Goal: Task Accomplishment & Management: Manage account settings

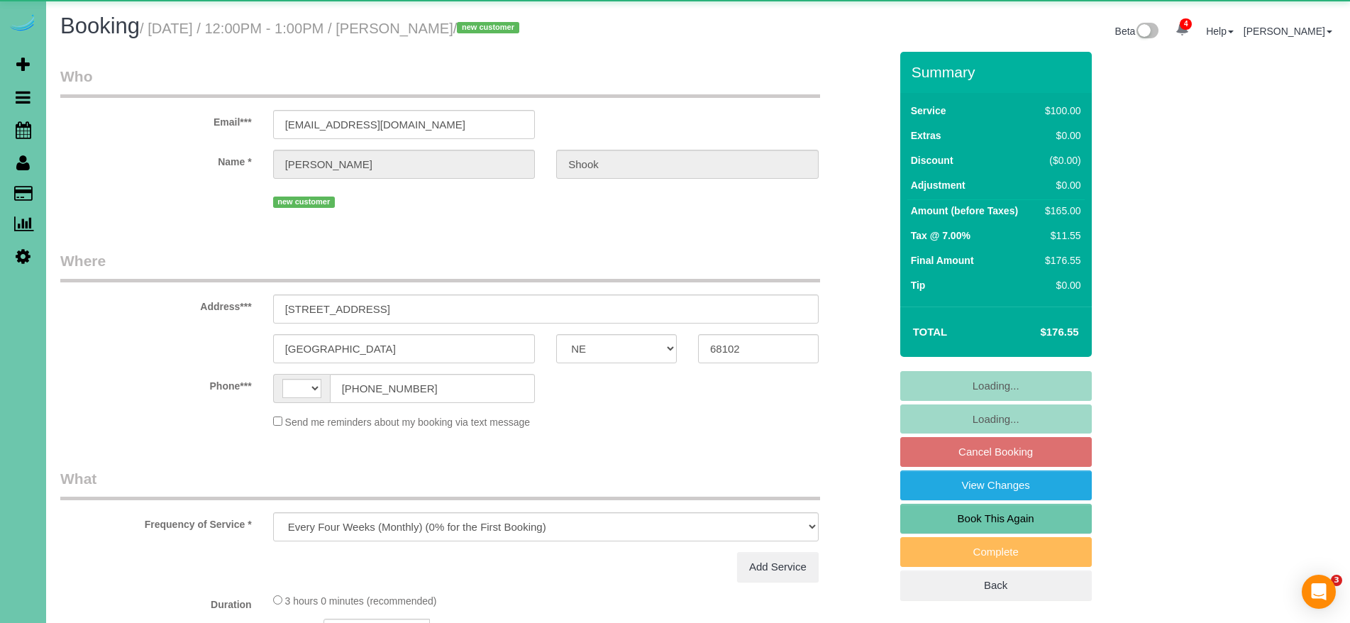
select select "NE"
select select "object:666"
select select "string:US"
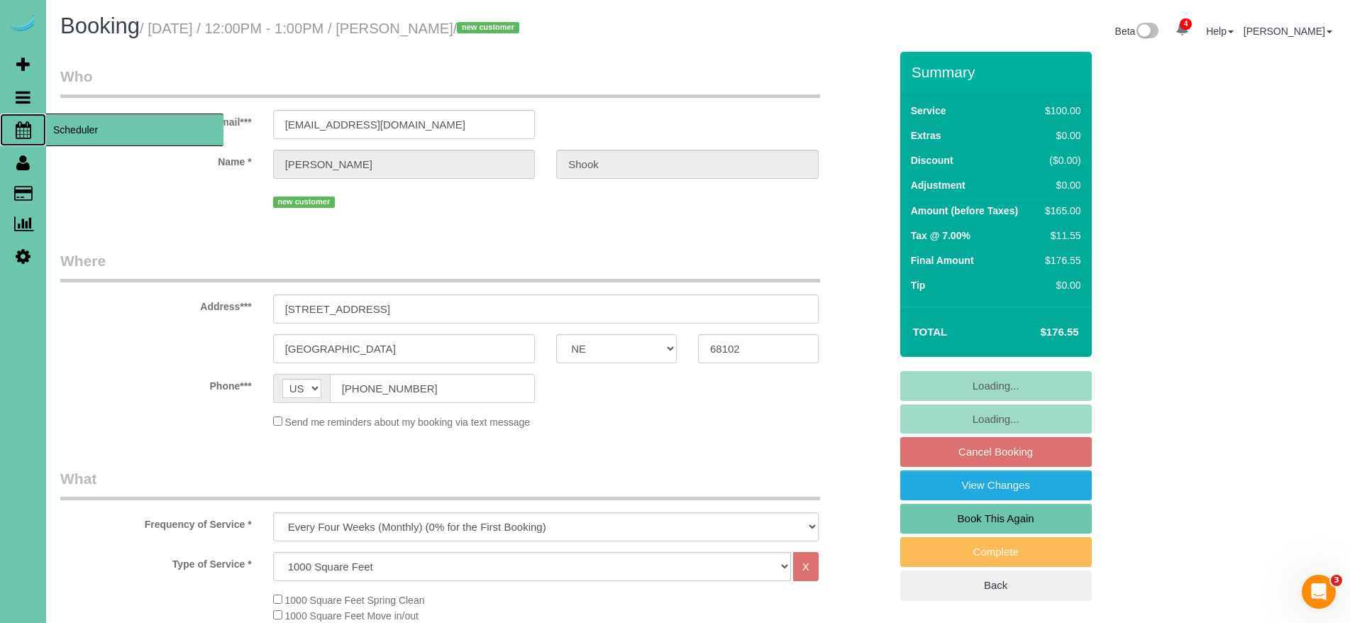
click at [58, 128] on span "Scheduler" at bounding box center [134, 130] width 177 height 33
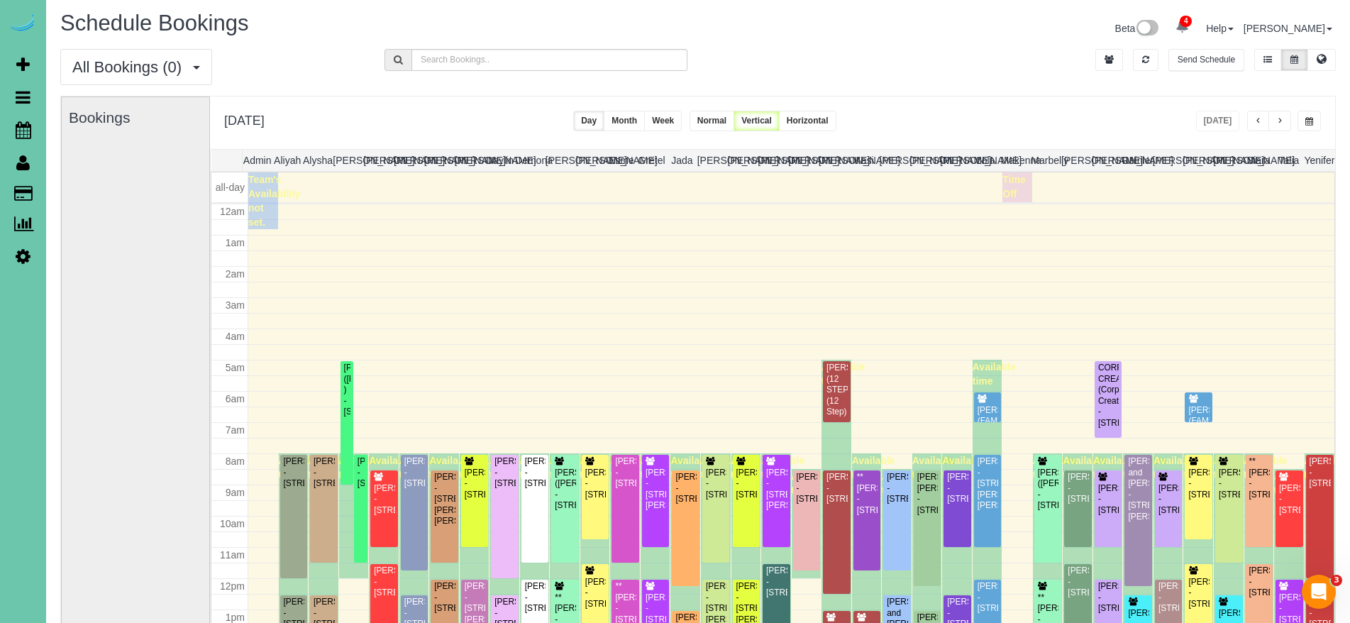
scroll to position [188, 0]
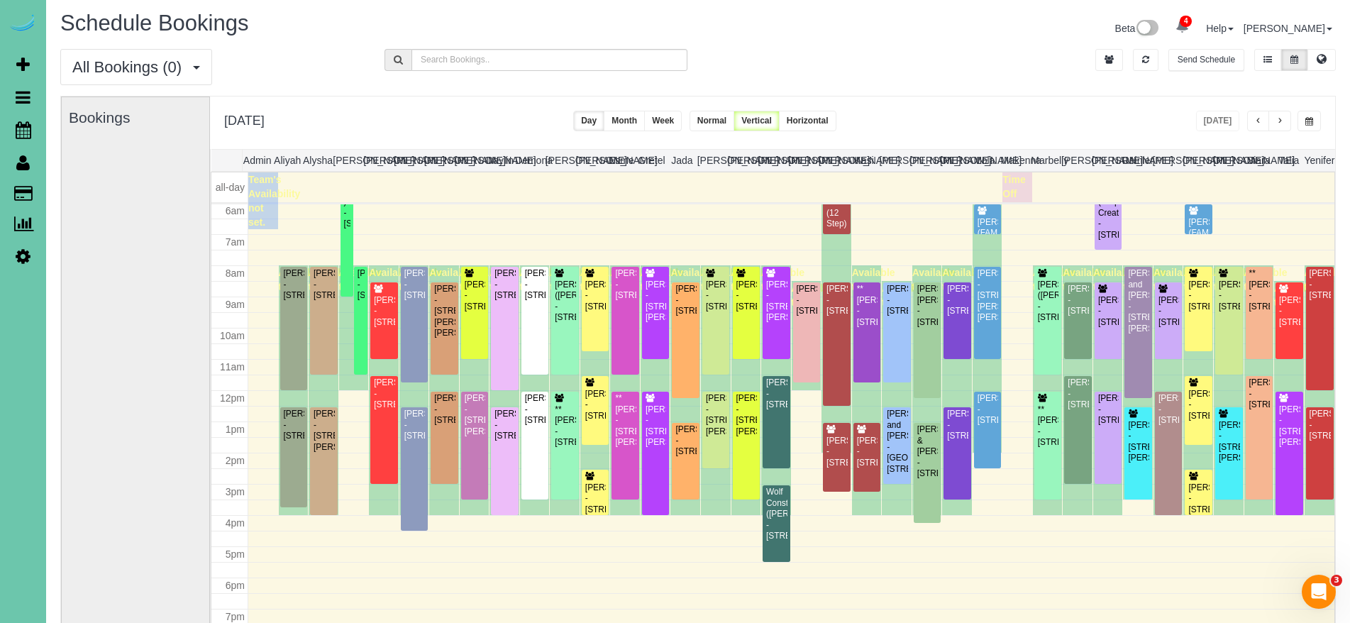
click at [1283, 123] on span "button" at bounding box center [1279, 121] width 7 height 9
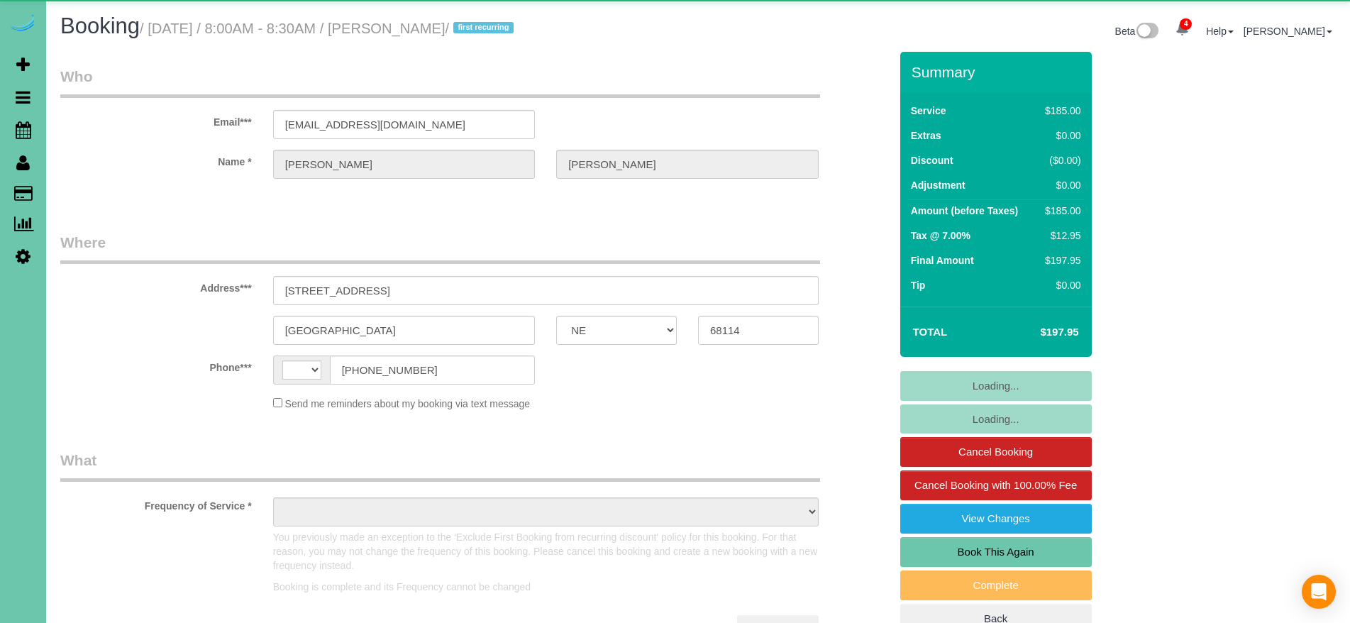
select select "NE"
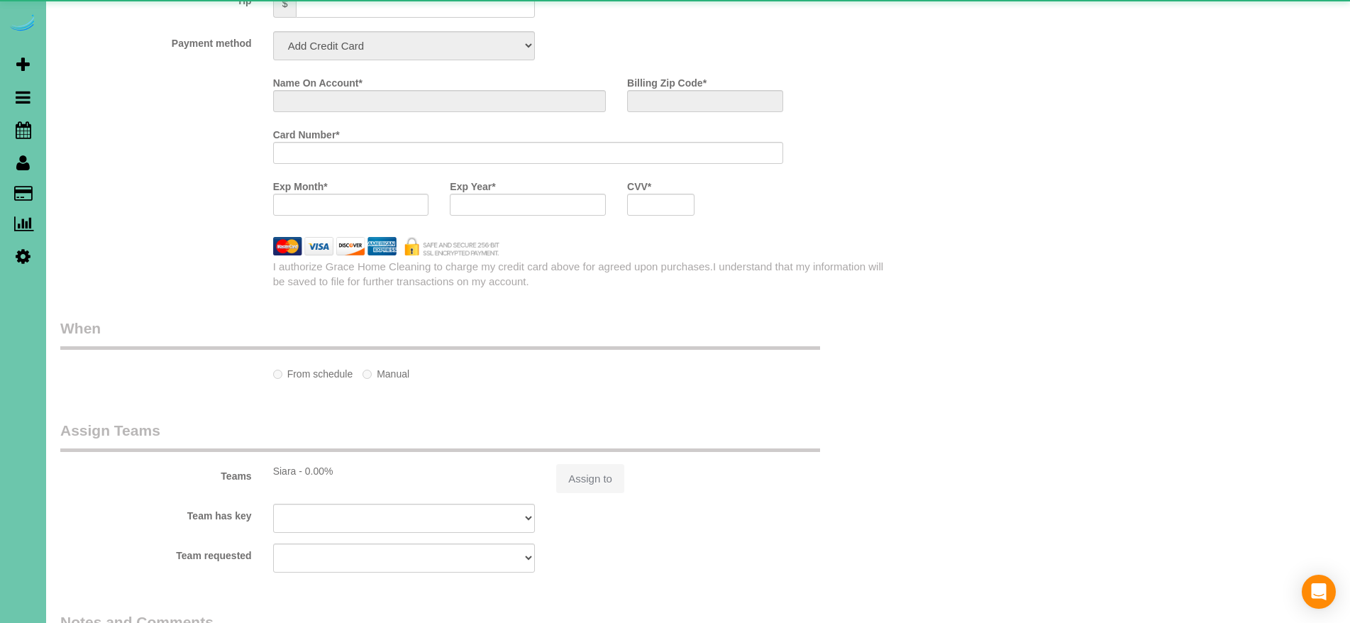
select select "string:US"
select select "object:878"
select select "string:fspay-9b6a35a2-751f-45a3-8ff7-387344185be6"
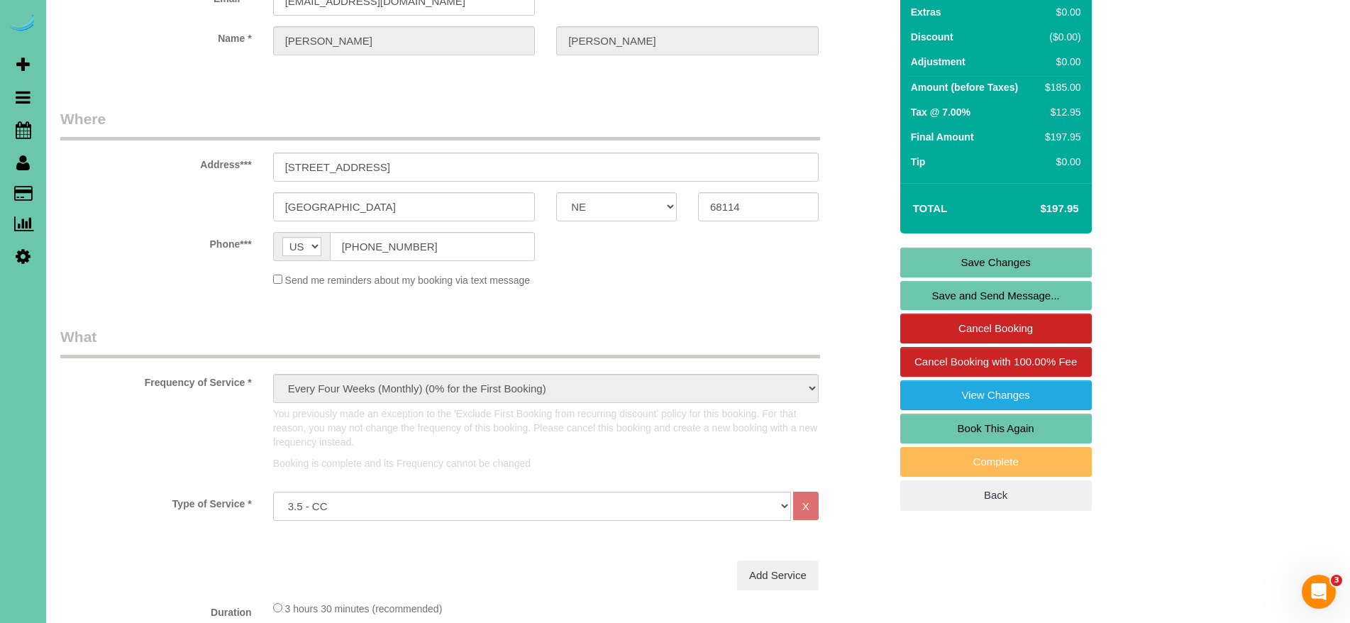
scroll to position [124, 0]
click at [1020, 432] on link "Book This Again" at bounding box center [996, 428] width 192 height 30
select select "NE"
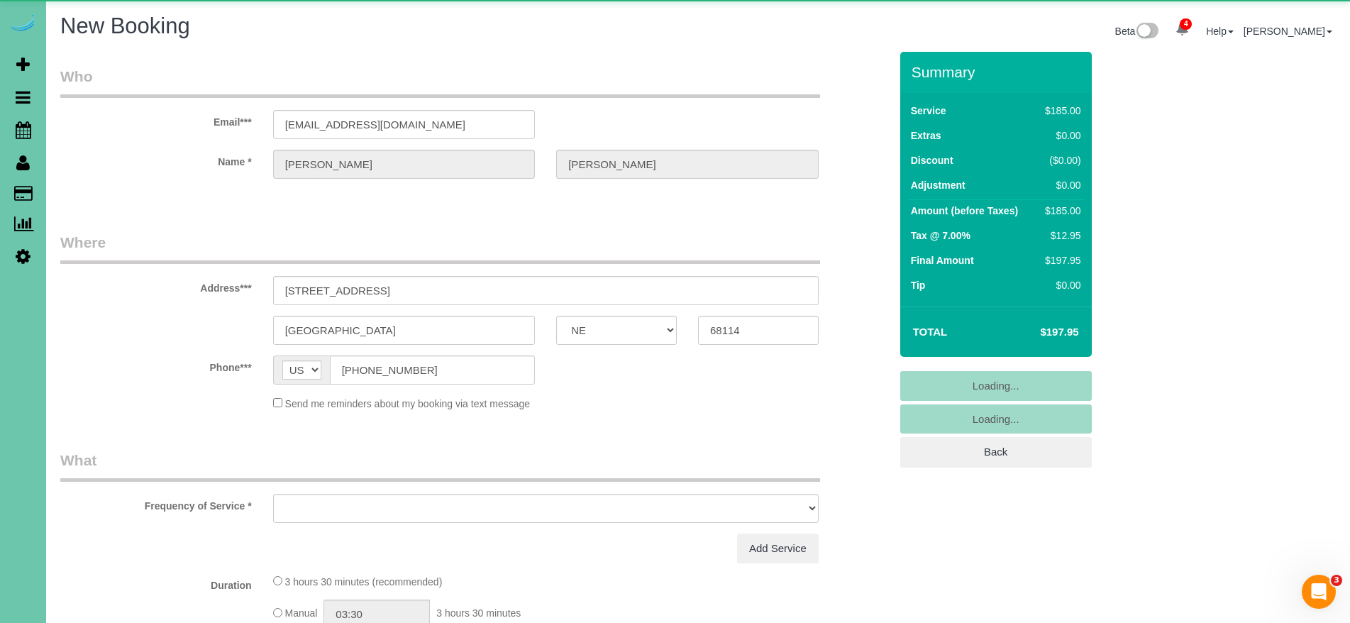
select select "object:1490"
select select "string:fspay-9b6a35a2-751f-45a3-8ff7-387344185be6"
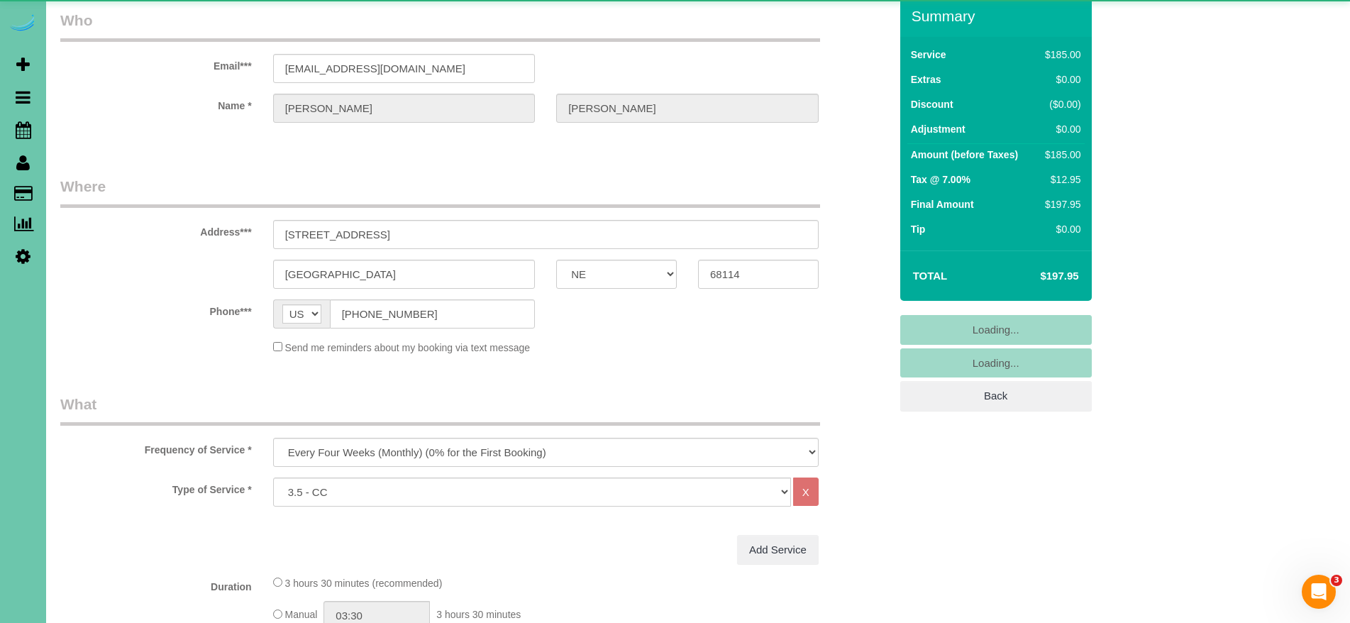
scroll to position [94, 0]
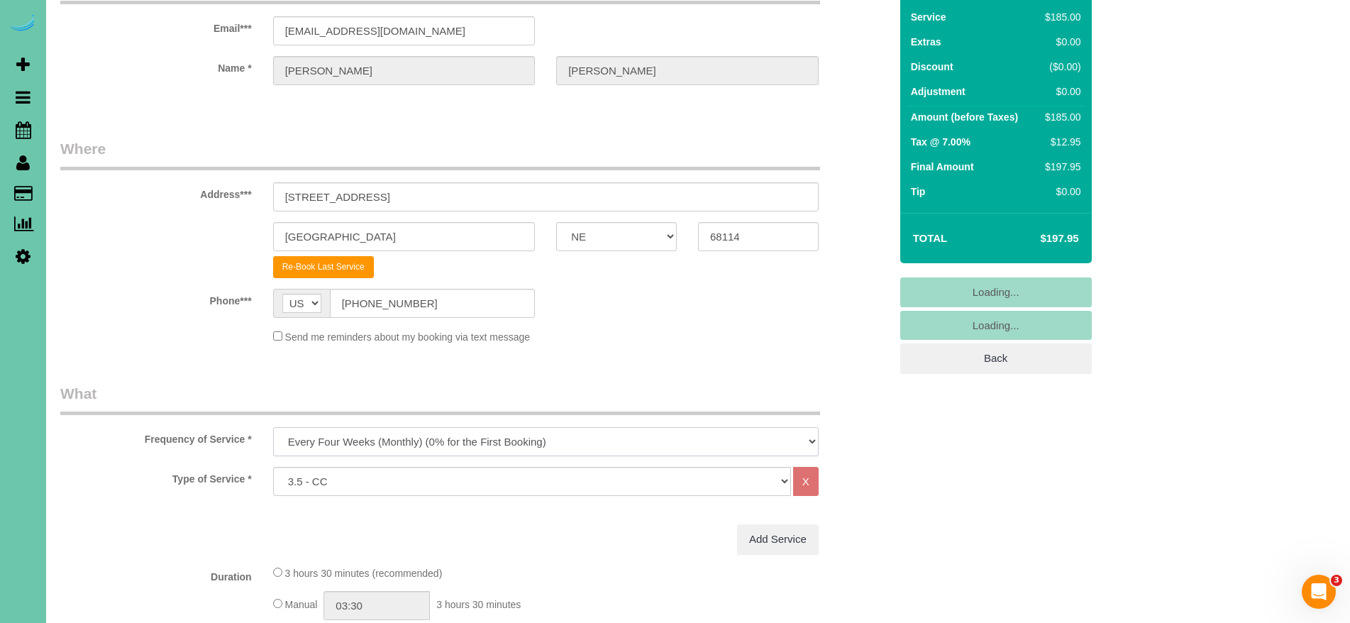
click at [422, 427] on select "One Time Weekly (0% for the First Booking) Bi-Weekly (0% for the First Booking)…" at bounding box center [546, 441] width 546 height 29
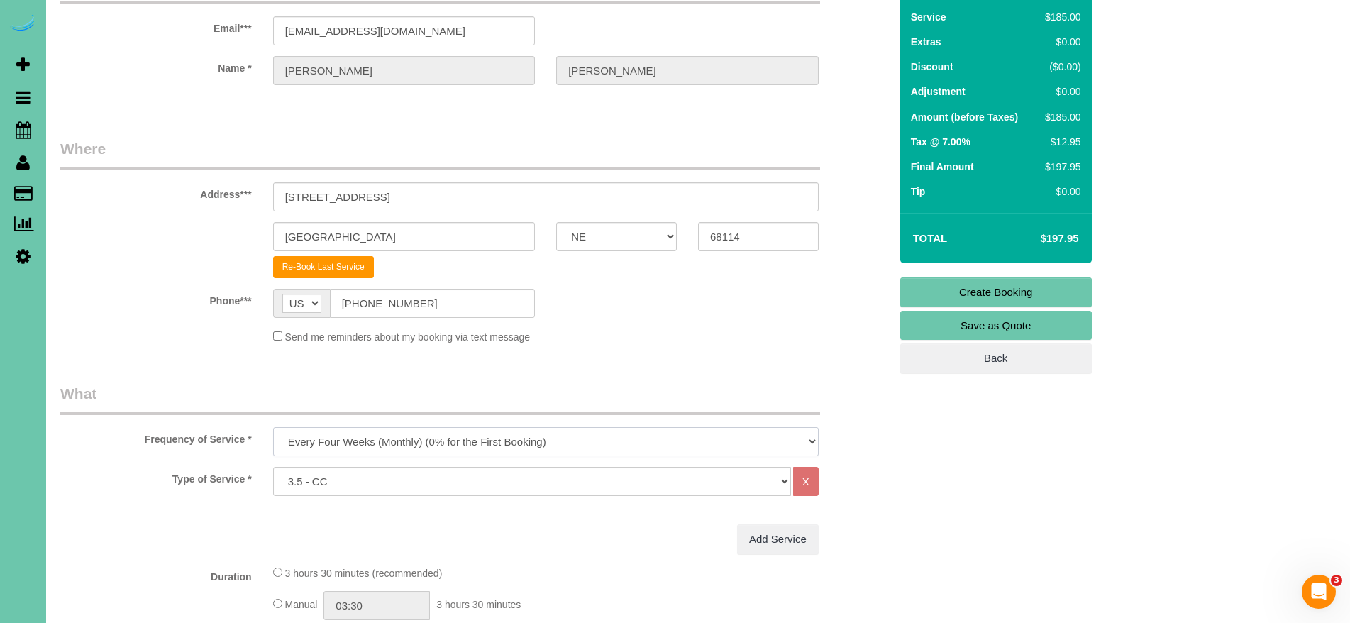
select select "object:1681"
click at [273, 427] on select "One Time Weekly (0% for the First Booking) Bi-Weekly (0% for the First Booking)…" at bounding box center [546, 441] width 546 height 29
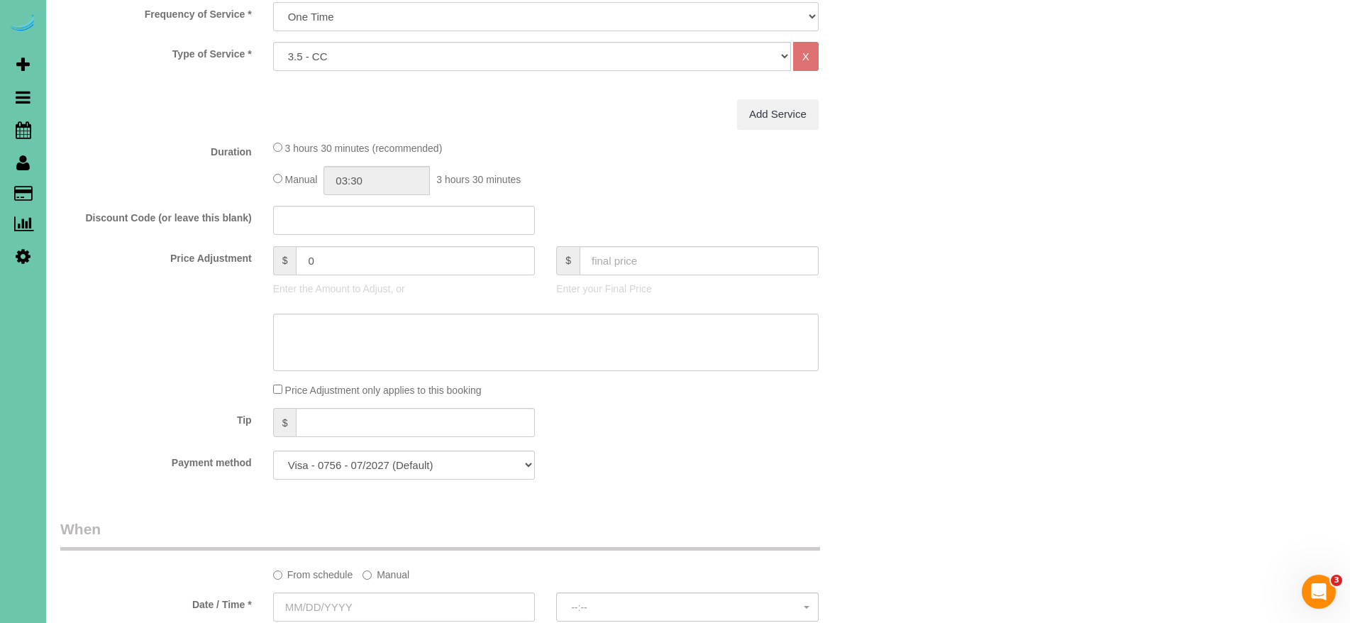
scroll to position [541, 0]
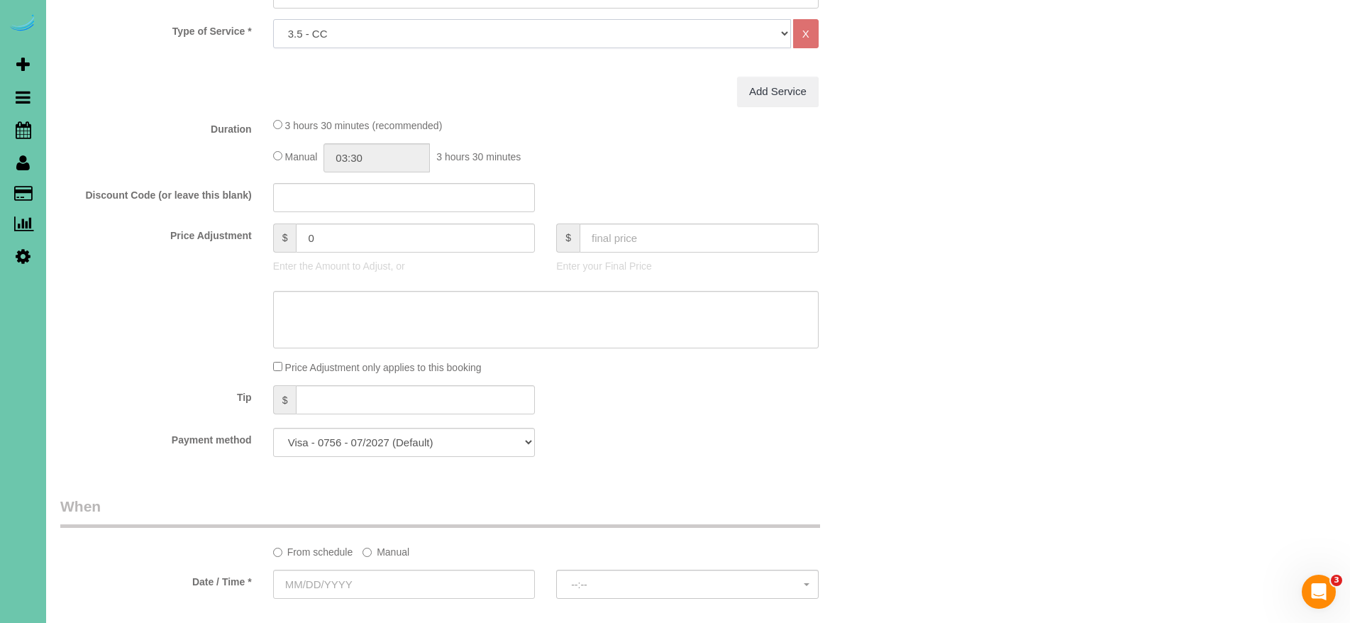
click at [332, 35] on select "Hourly 2.5 Hour Custom Clean 3.5 Hour Custom Clean commercial 1000 Square Feet …" at bounding box center [532, 33] width 518 height 29
select select "160"
click at [273, 19] on select "Hourly 2.5 Hour Custom Clean 3.5 Hour Custom Clean commercial 1000 Square Feet …" at bounding box center [532, 33] width 518 height 29
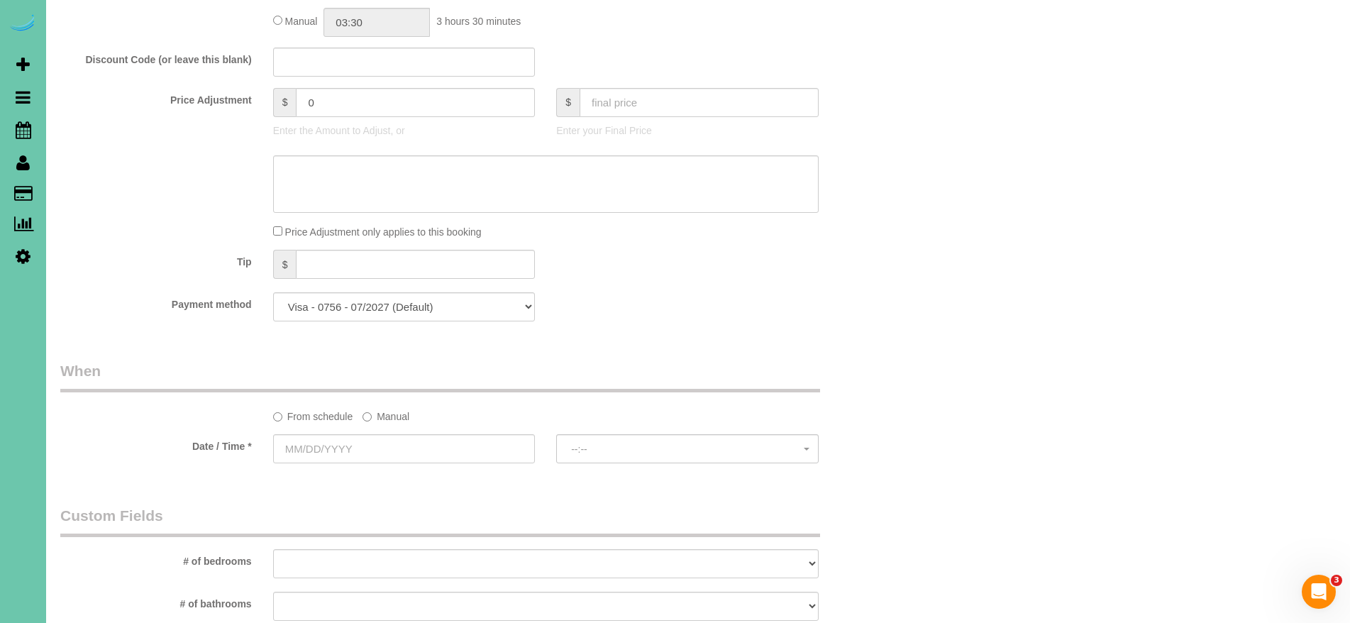
scroll to position [695, 0]
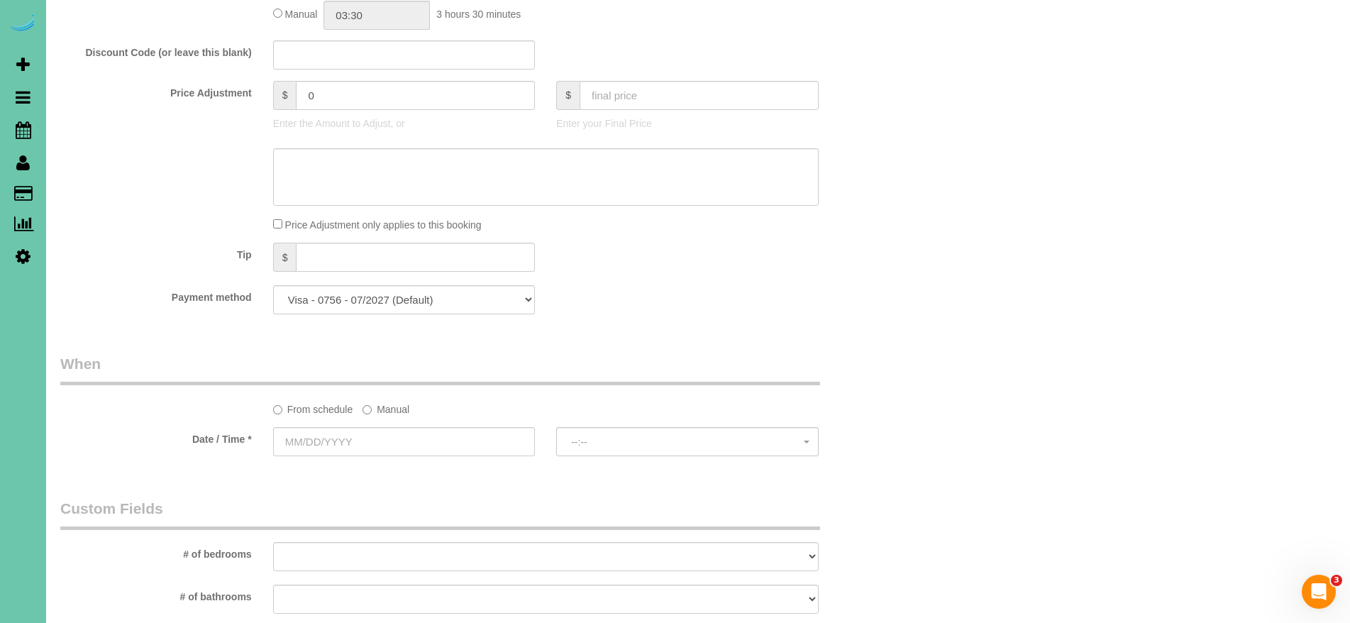
click at [377, 412] on label "Manual" at bounding box center [386, 406] width 47 height 19
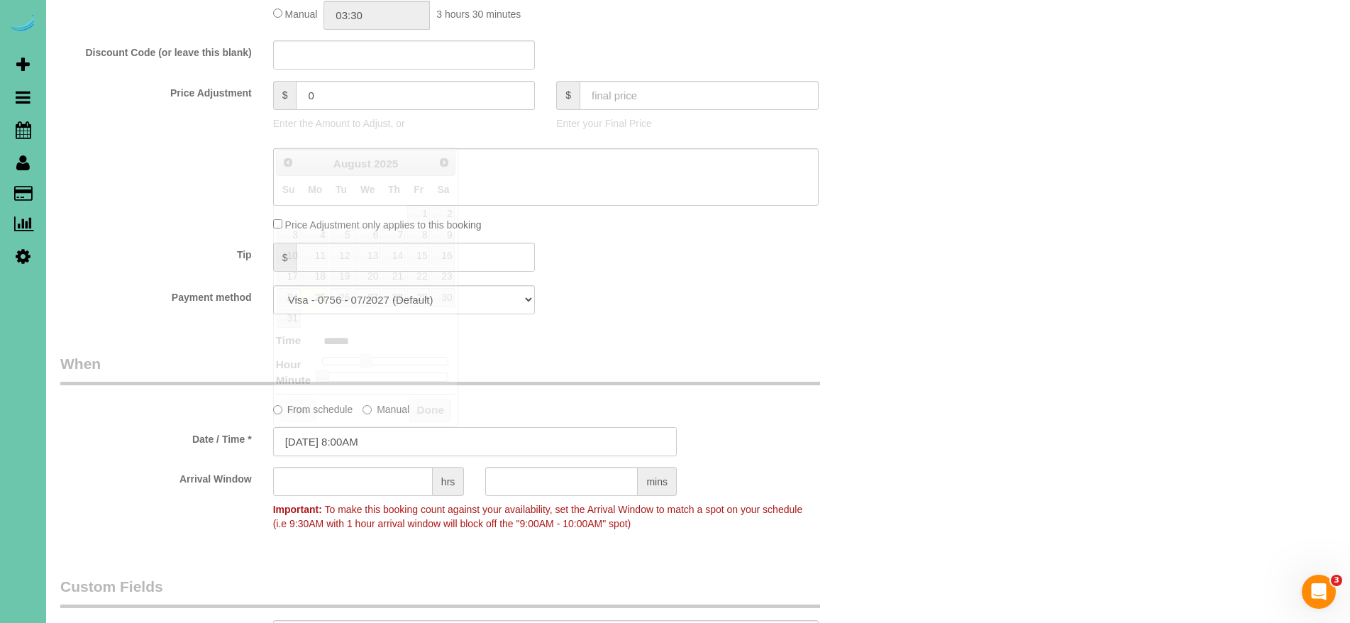
click at [309, 443] on input "08/25/2025 8:00AM" at bounding box center [475, 441] width 404 height 29
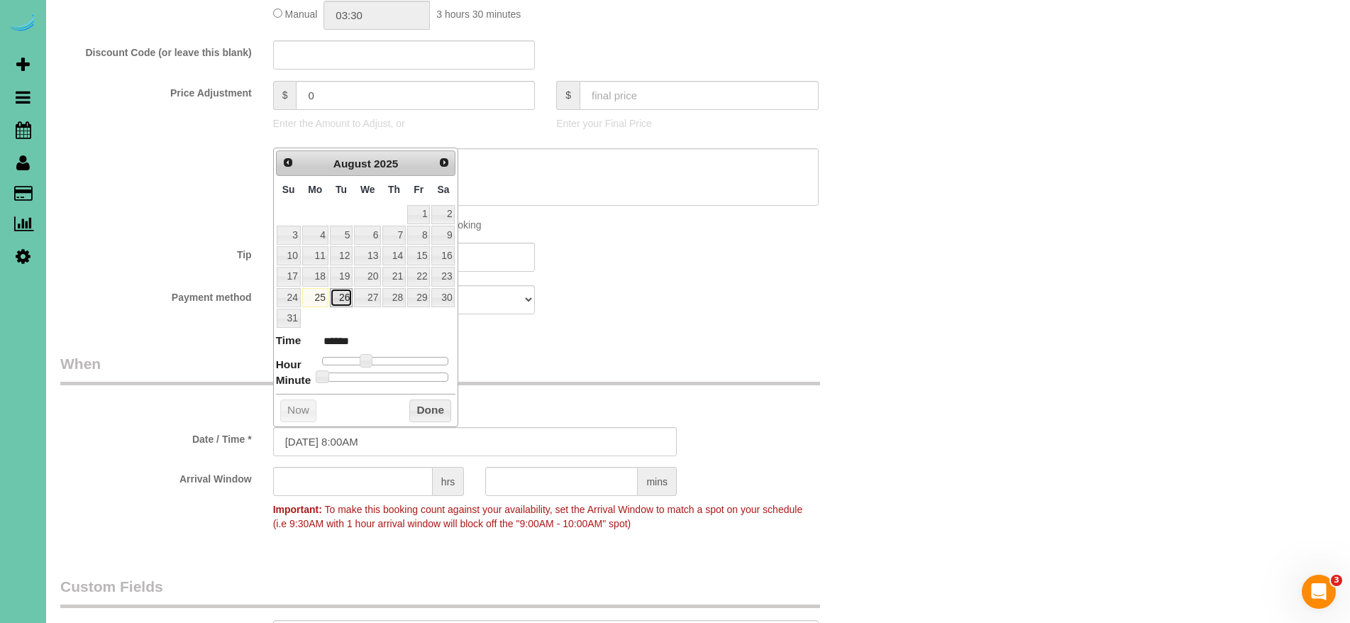
click at [343, 296] on link "26" at bounding box center [341, 297] width 23 height 19
type input "08/26/2025 9:00AM"
type input "******"
type input "08/26/2025 10:00AM"
type input "*******"
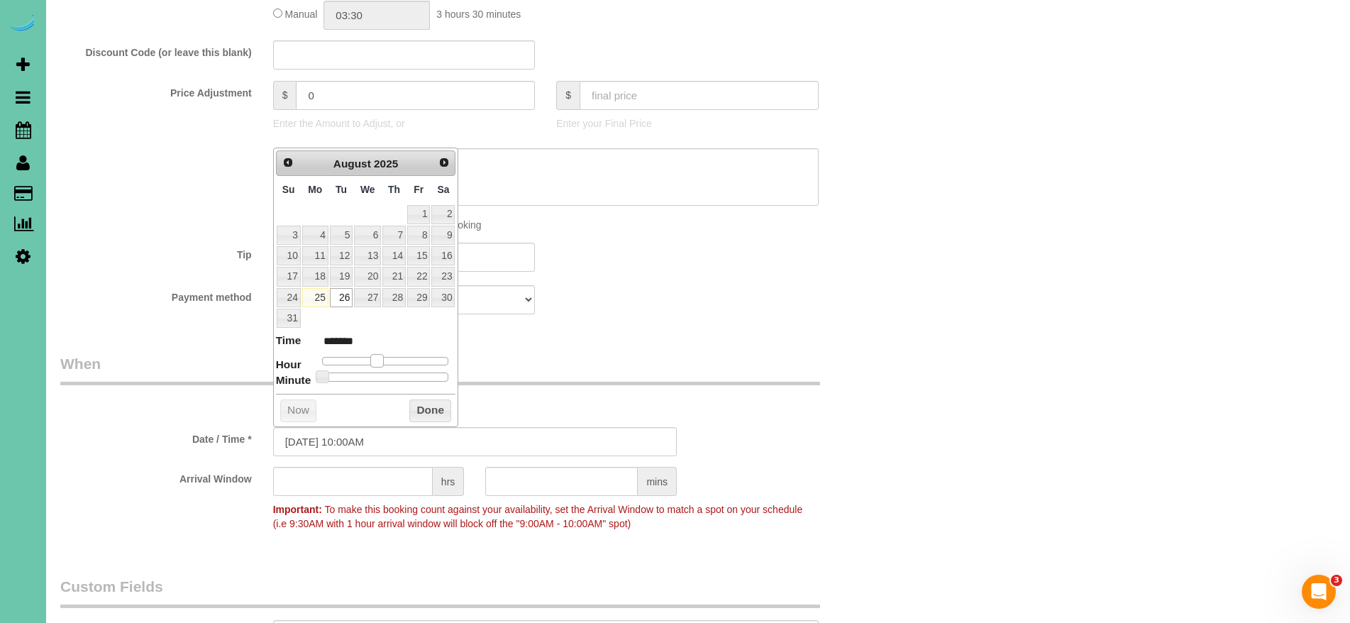
type input "08/26/2025 11:00AM"
type input "*******"
drag, startPoint x: 367, startPoint y: 362, endPoint x: 341, endPoint y: 377, distance: 30.5
click at [384, 364] on span at bounding box center [382, 360] width 13 height 13
type input "08/26/2025 11:05AM"
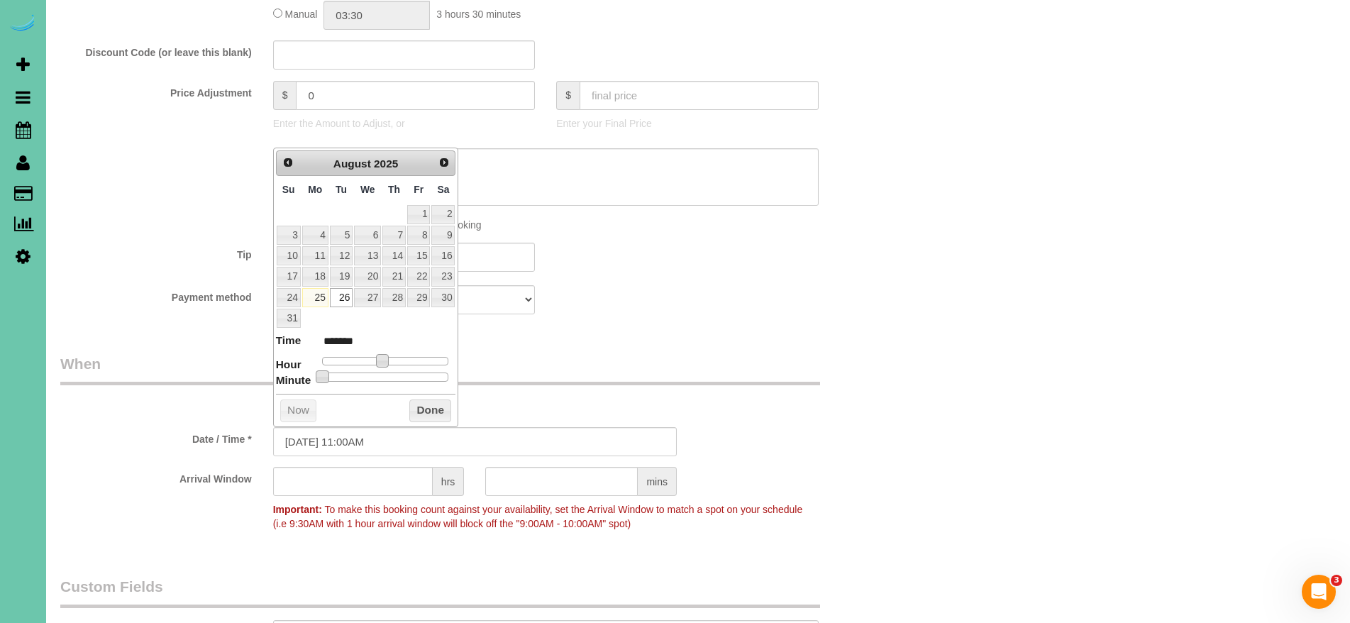
type input "*******"
type input "08/26/2025 11:10AM"
type input "*******"
type input "08/26/2025 11:15AM"
type input "*******"
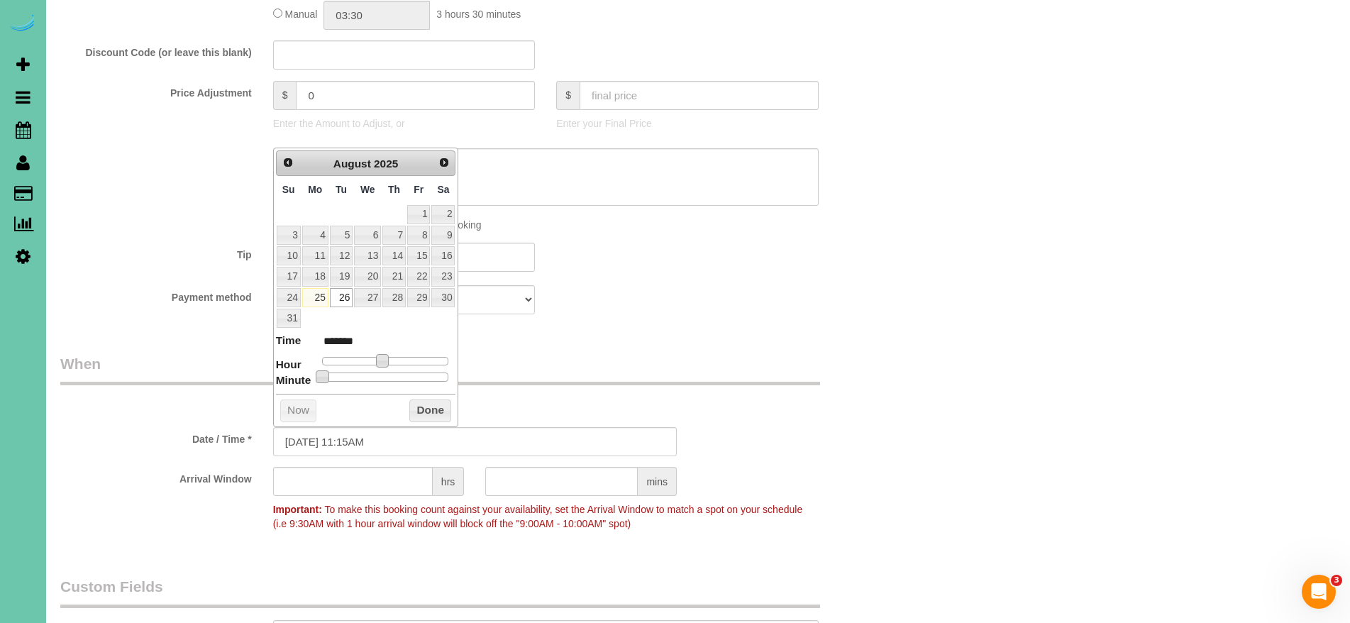
type input "08/26/2025 11:20AM"
type input "*******"
type input "08/26/2025 11:25AM"
type input "*******"
type input "08/26/2025 11:30AM"
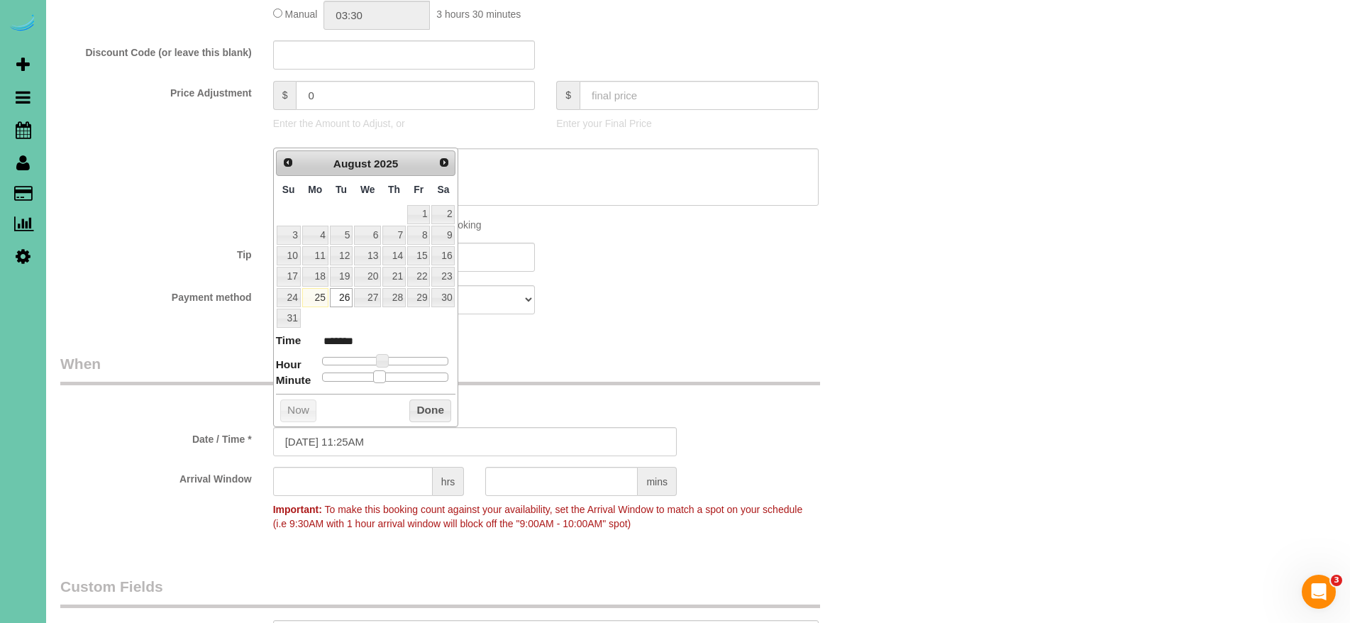
type input "*******"
drag, startPoint x: 322, startPoint y: 377, endPoint x: 390, endPoint y: 385, distance: 68.6
click at [390, 384] on div "Prev Next August 2025 Su Mo Tu We Th Fr Sa 1 2 3 4 5 6 7 8 9 10 11 12 13 14 15 …" at bounding box center [366, 288] width 186 height 280
click at [443, 415] on button "Done" at bounding box center [430, 410] width 42 height 23
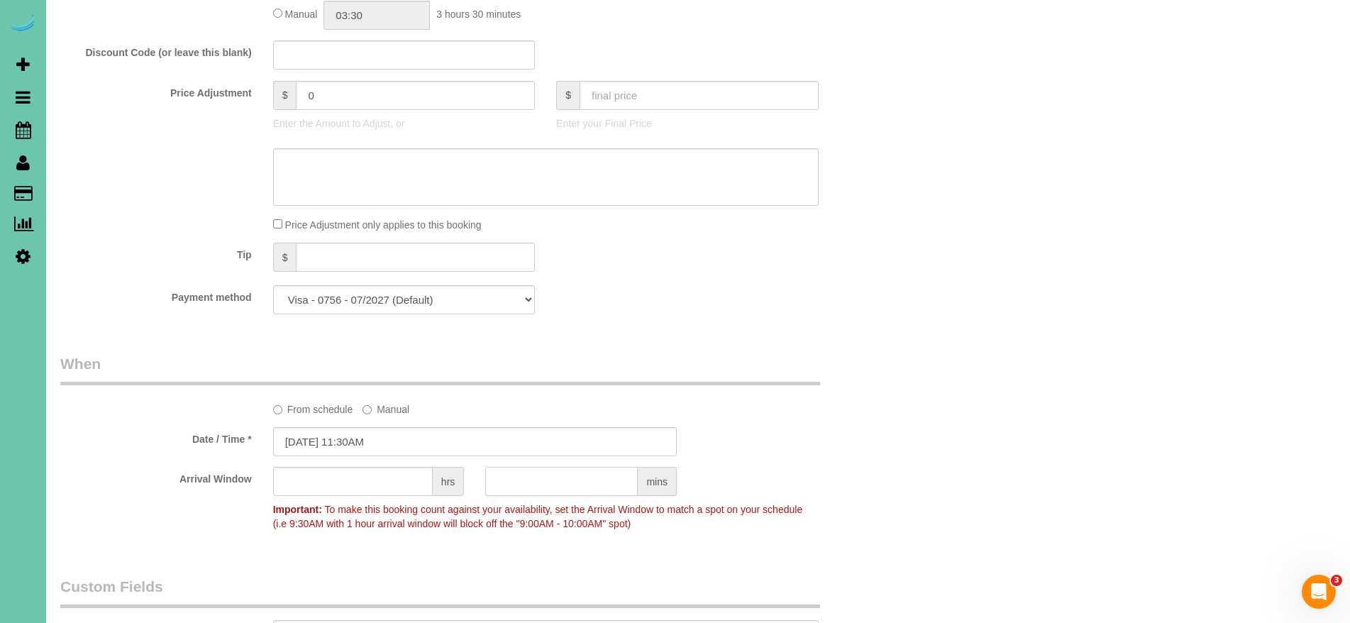
click at [589, 491] on input "text" at bounding box center [561, 481] width 153 height 29
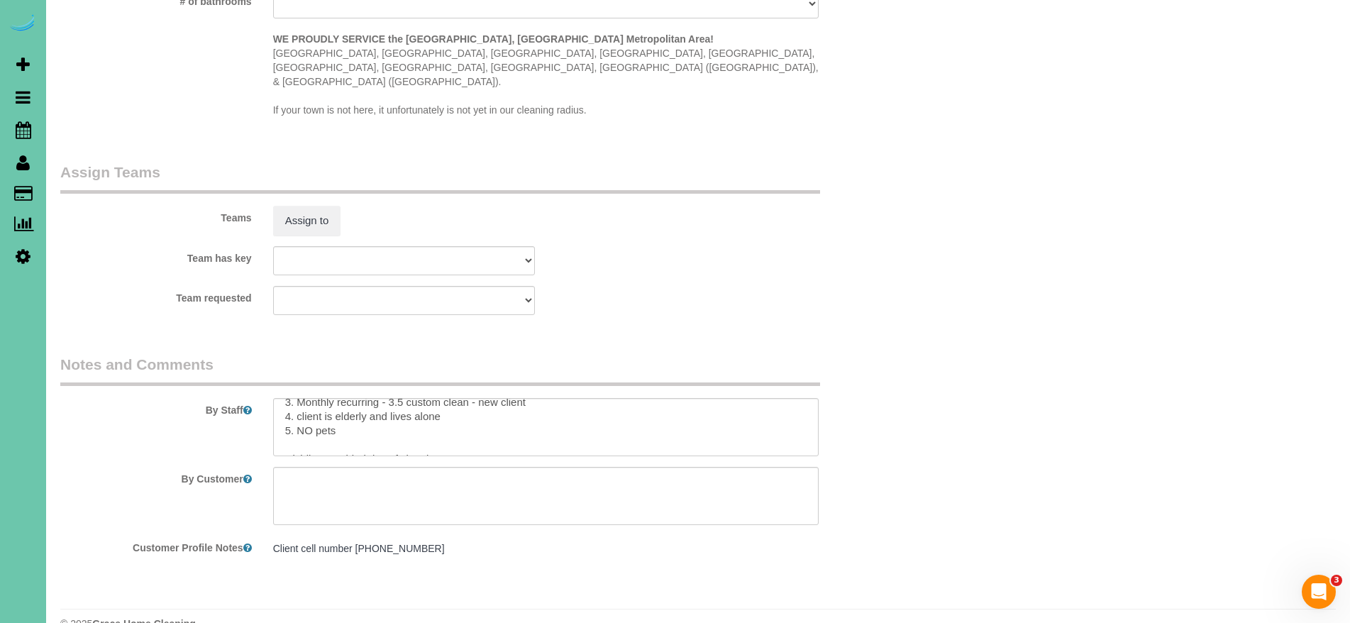
scroll to position [57, 0]
type input "30"
drag, startPoint x: 465, startPoint y: 413, endPoint x: 339, endPoint y: 412, distance: 126.3
click at [324, 414] on textarea at bounding box center [546, 427] width 546 height 58
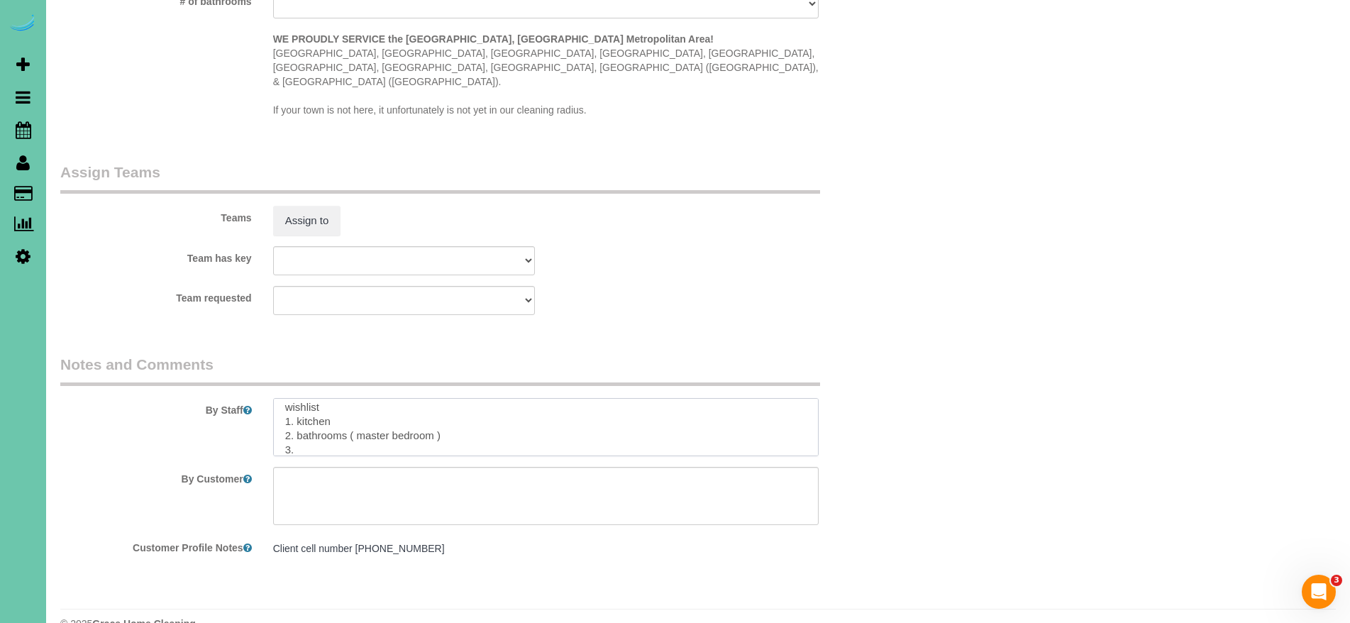
drag, startPoint x: 446, startPoint y: 409, endPoint x: 353, endPoint y: 407, distance: 93.7
click at [353, 407] on textarea at bounding box center [546, 427] width 546 height 58
drag, startPoint x: 297, startPoint y: 409, endPoint x: 448, endPoint y: 476, distance: 165.5
click at [298, 409] on textarea at bounding box center [546, 427] width 546 height 58
click at [409, 414] on textarea at bounding box center [546, 427] width 546 height 58
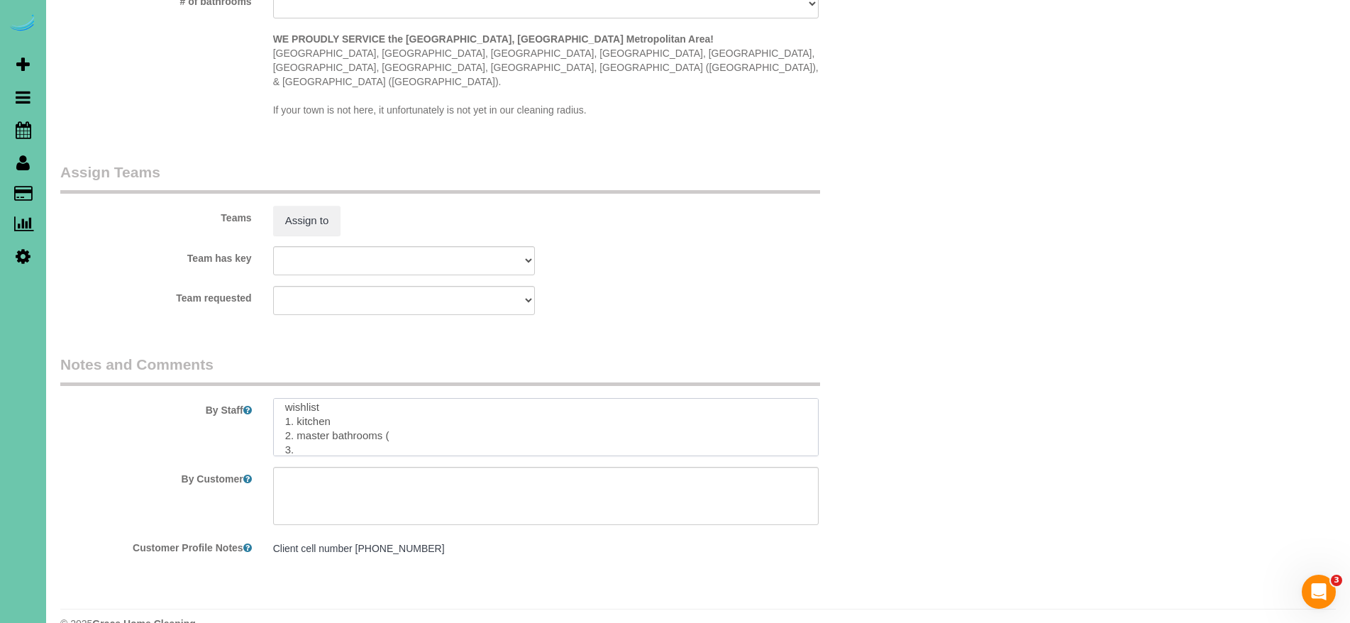
click at [393, 409] on textarea at bounding box center [546, 427] width 546 height 58
click at [351, 418] on textarea at bounding box center [546, 427] width 546 height 58
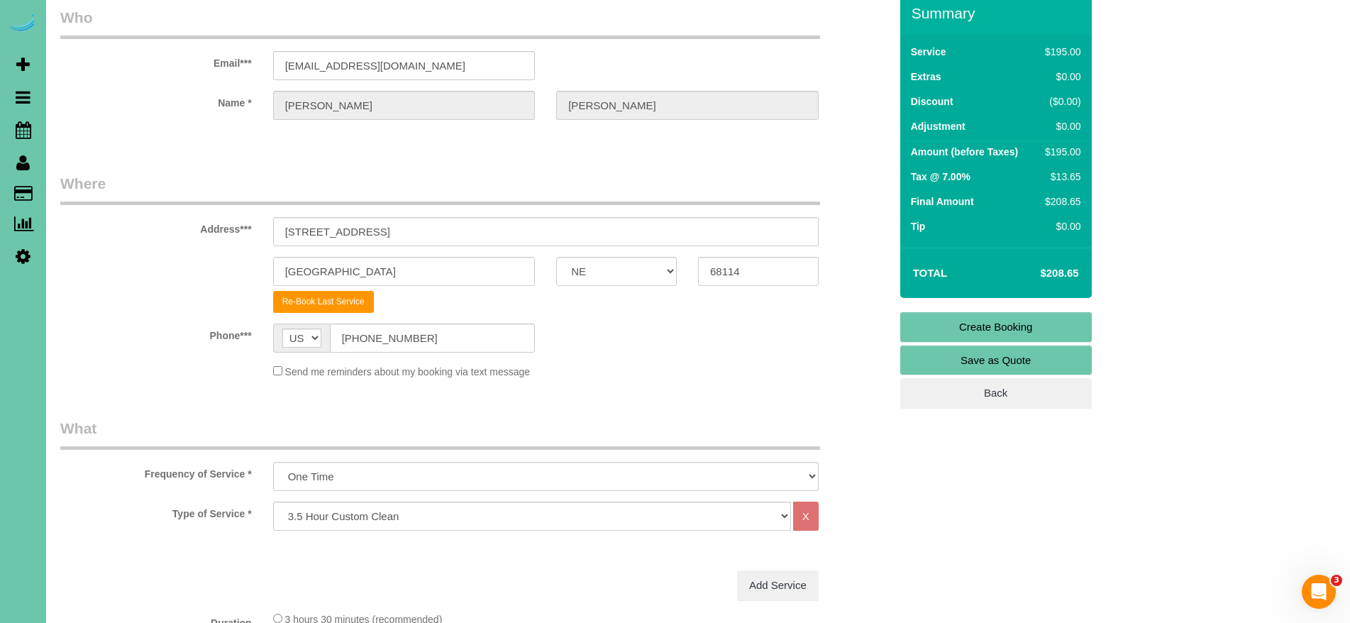
scroll to position [0, 0]
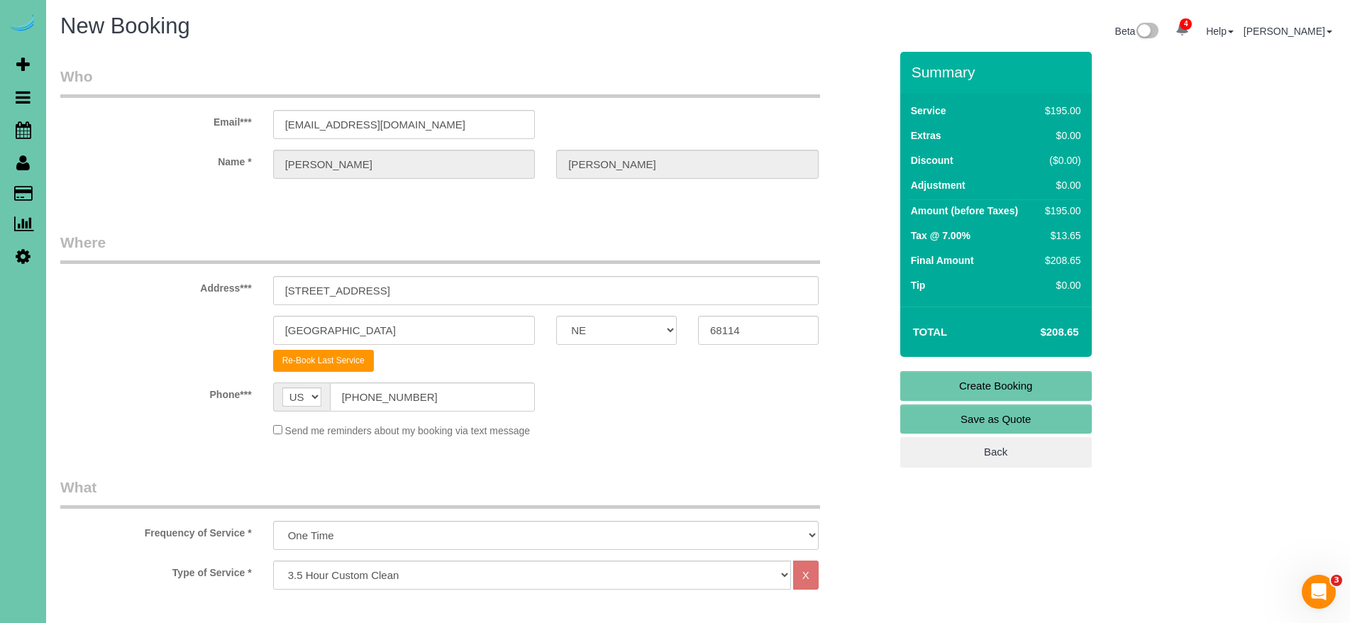
type textarea "1. credit 2. client home - call office so we can call her to let you in the bui…"
click at [1034, 387] on link "Create Booking" at bounding box center [996, 386] width 192 height 30
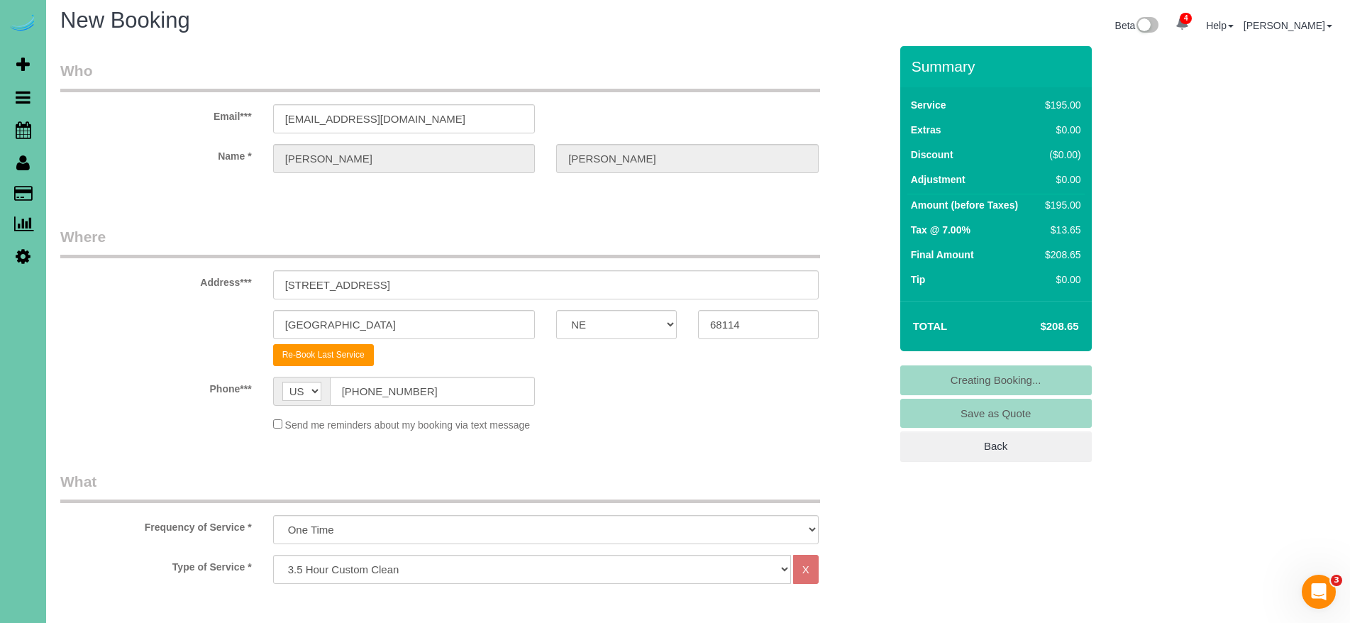
scroll to position [6, 0]
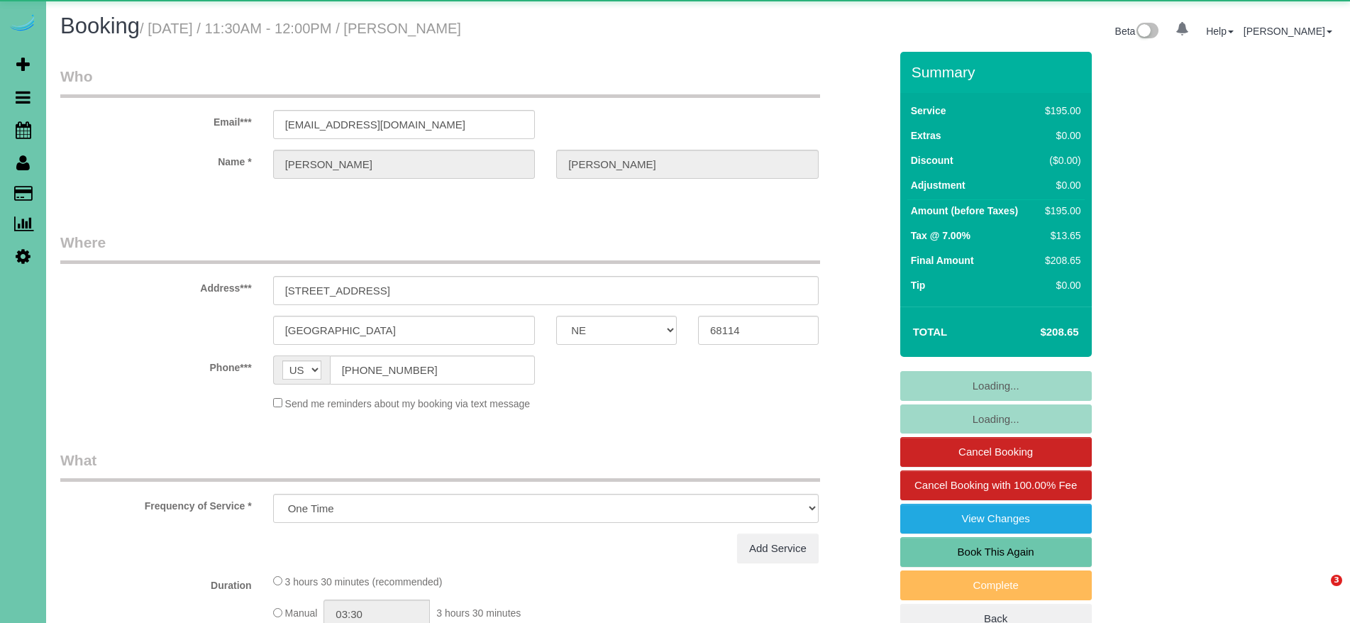
select select "NE"
select select "object:670"
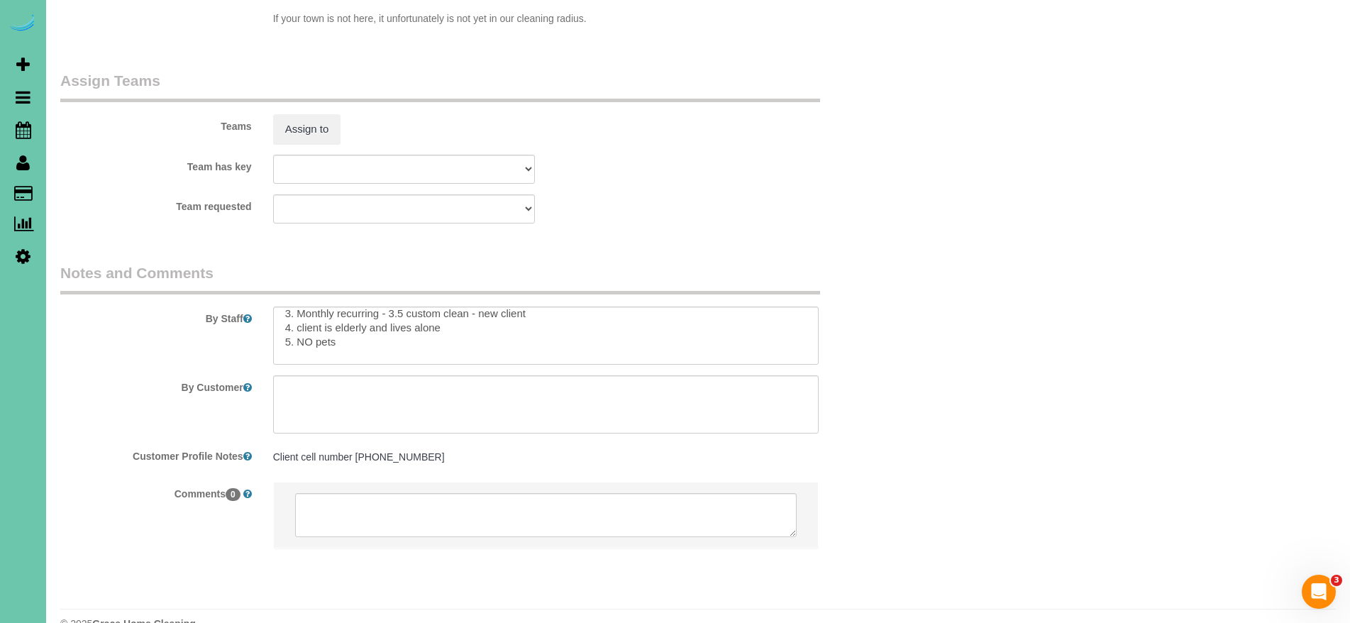
scroll to position [31, 0]
click at [497, 324] on textarea at bounding box center [546, 336] width 546 height 58
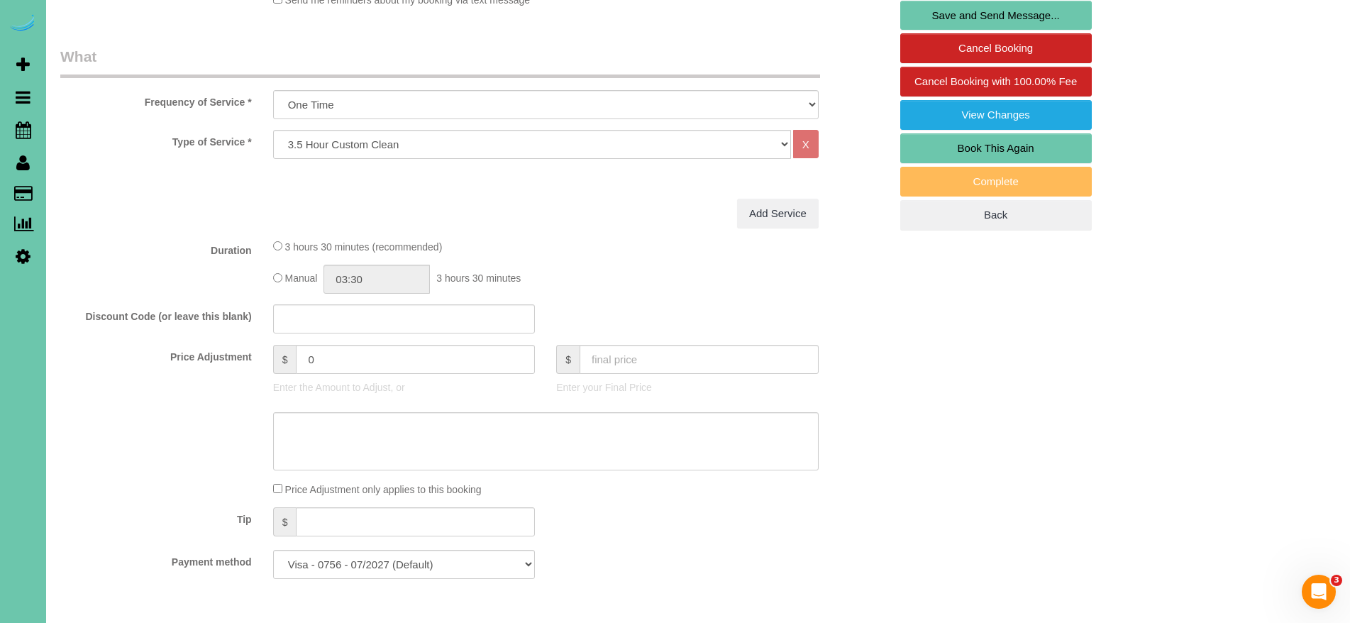
scroll to position [0, 0]
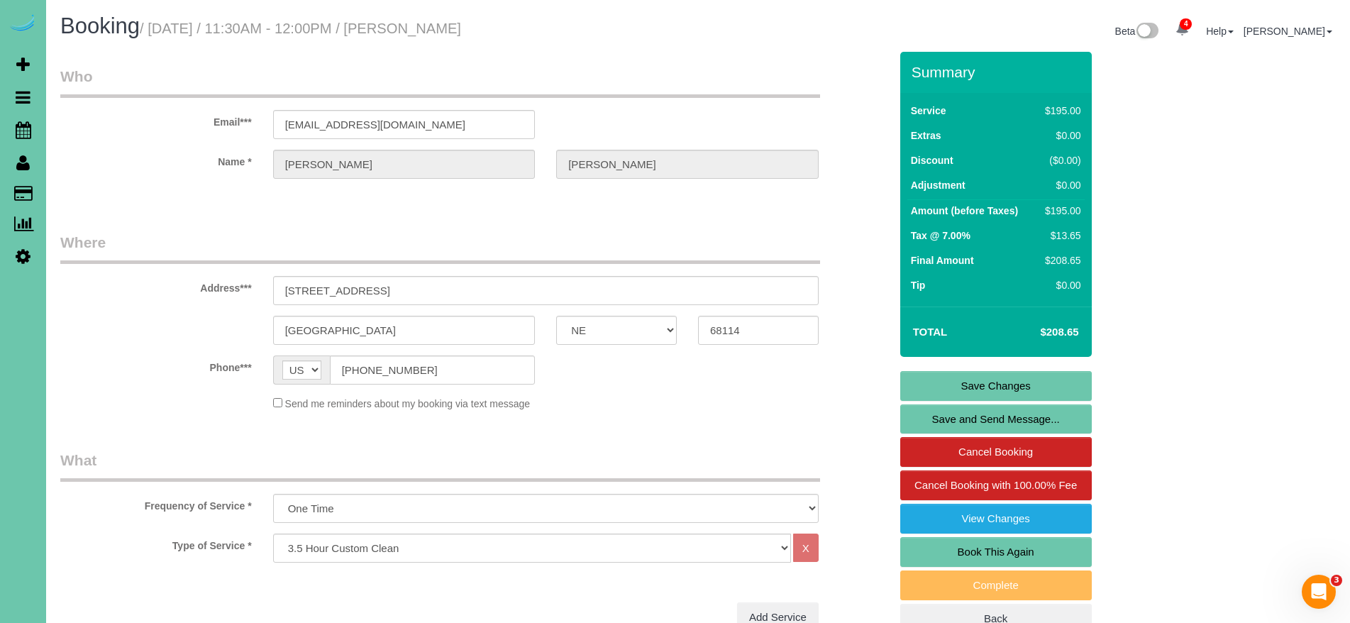
type textarea "1. credit 2. client home - call office so we can call her to let you in the bui…"
click at [994, 385] on link "Save Changes" at bounding box center [996, 386] width 192 height 30
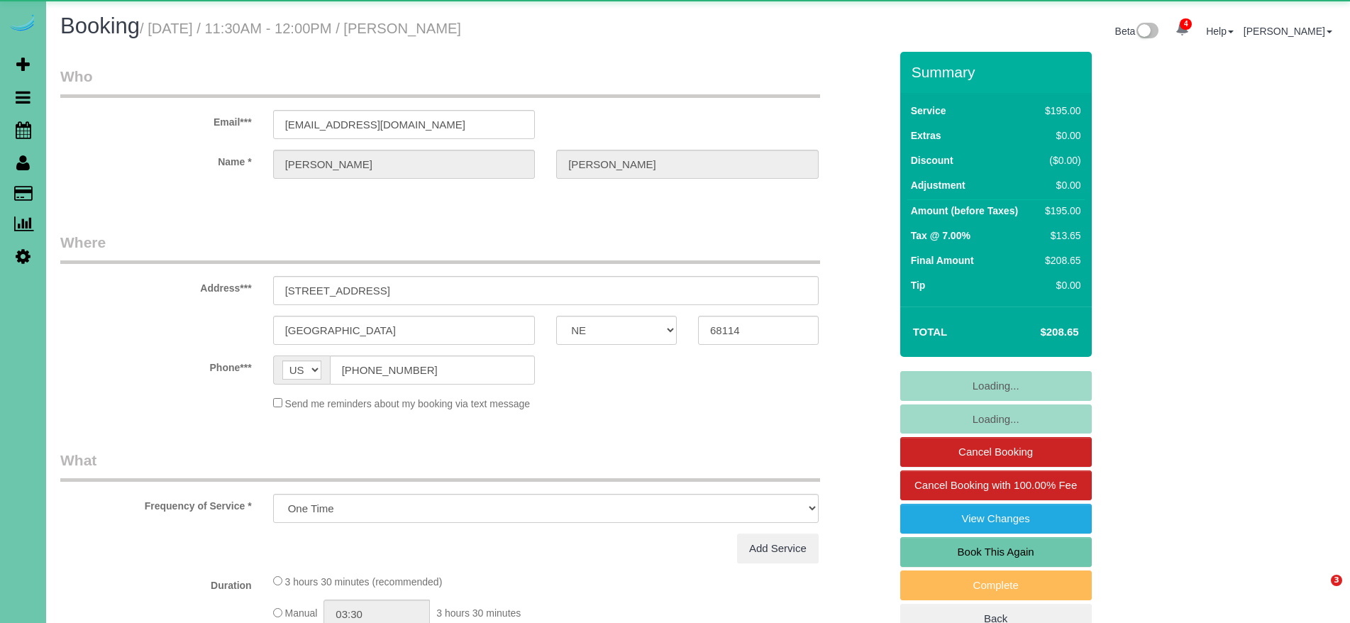
select select "NE"
select select "object:676"
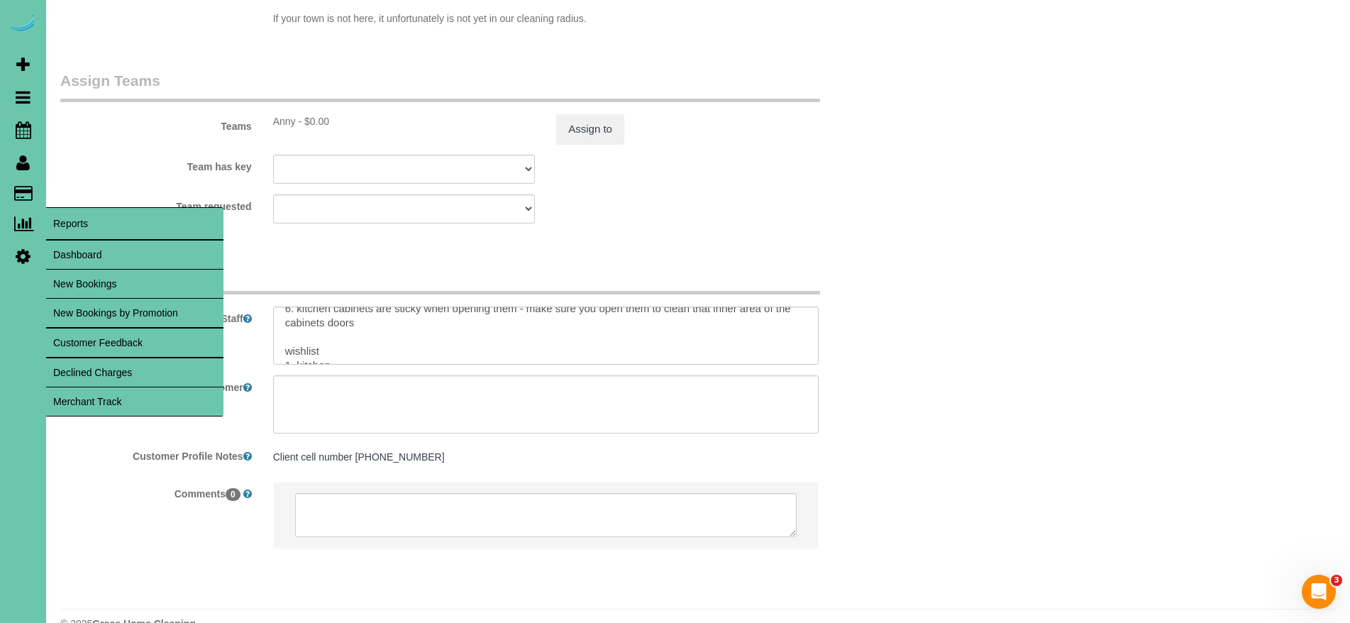
scroll to position [127, 0]
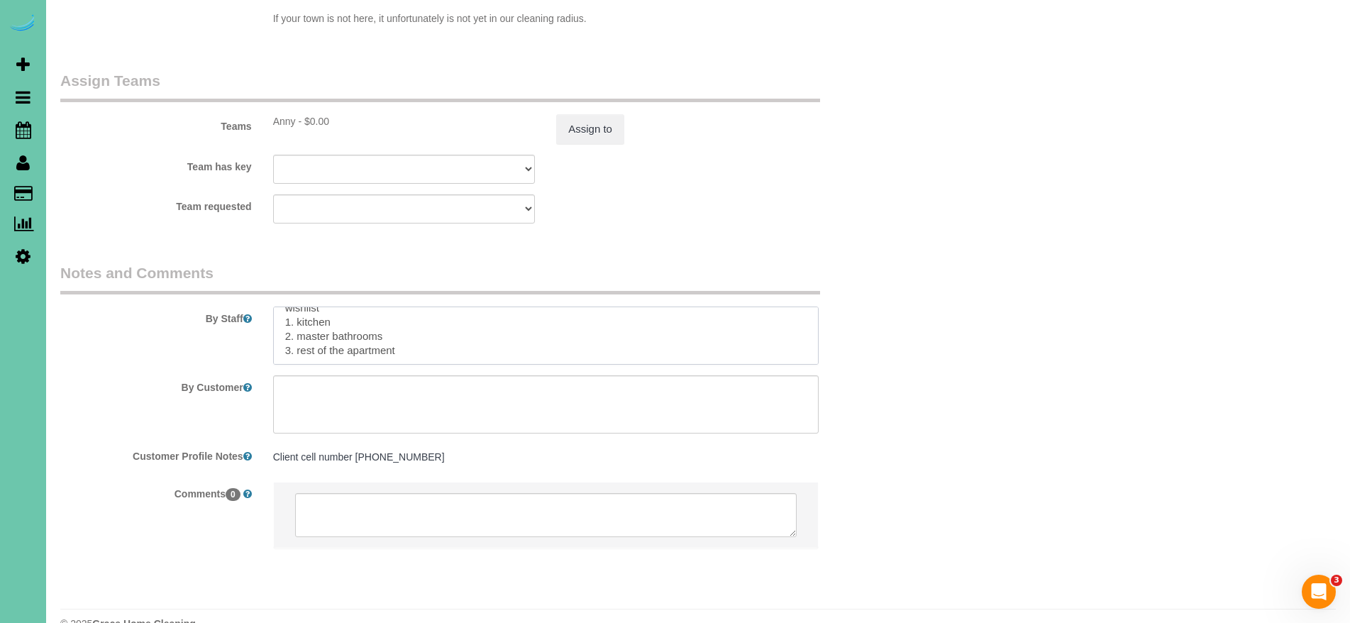
click at [443, 326] on textarea at bounding box center [546, 336] width 546 height 58
paste textarea "* Expected Completion (Based on Home Condition Rating 1–10): -If home is rated …"
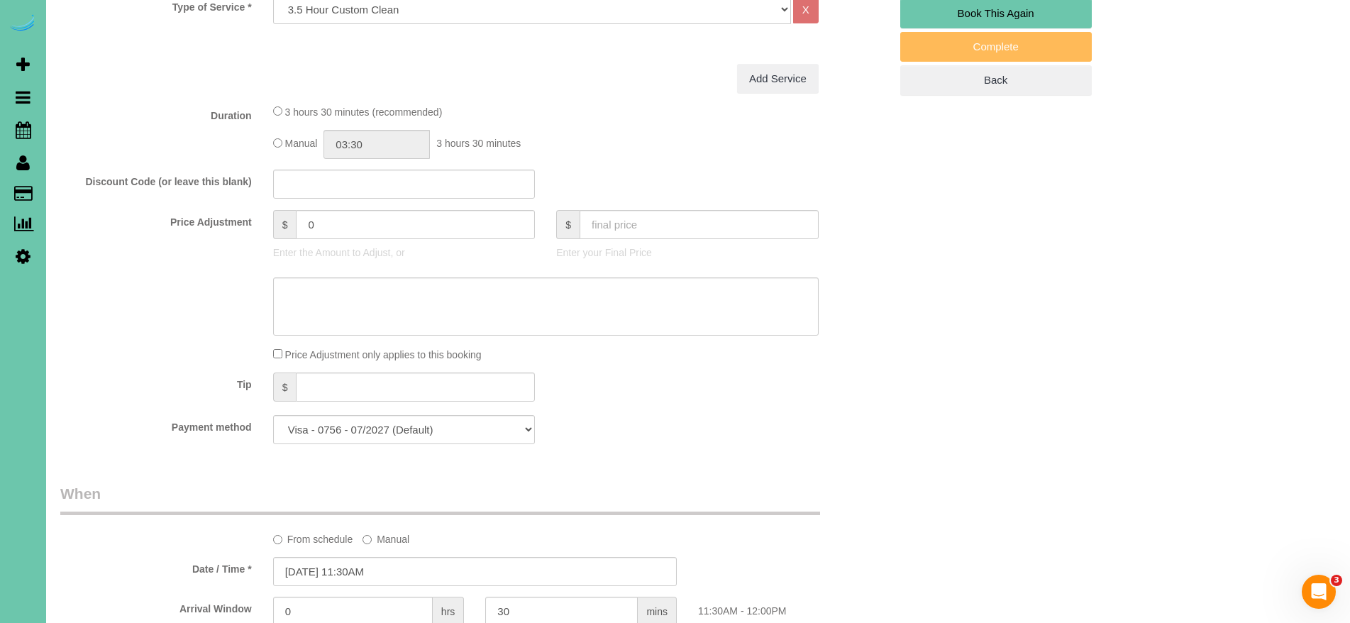
scroll to position [0, 0]
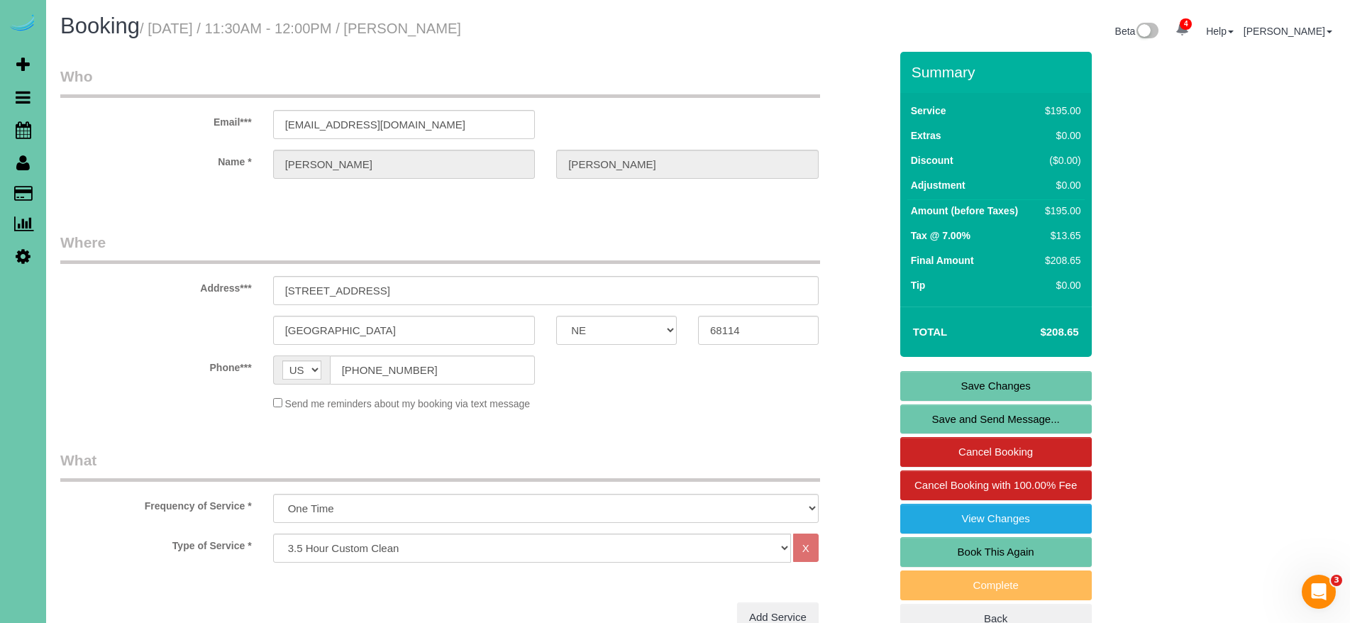
type textarea "2. loremi 0. dolors amet - cons adipis el se doe temp inc ut lab etd ma ali eni…"
click at [1053, 387] on link "Save Changes" at bounding box center [996, 386] width 192 height 30
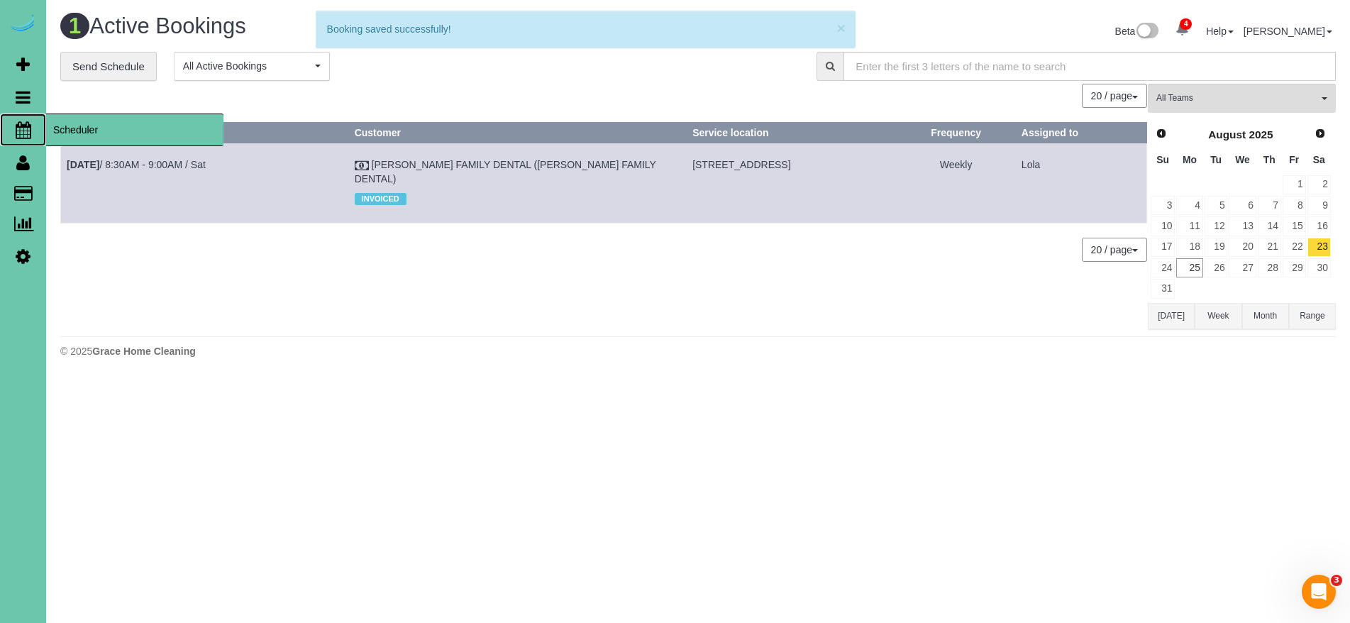
click at [86, 126] on span "Scheduler" at bounding box center [134, 130] width 177 height 33
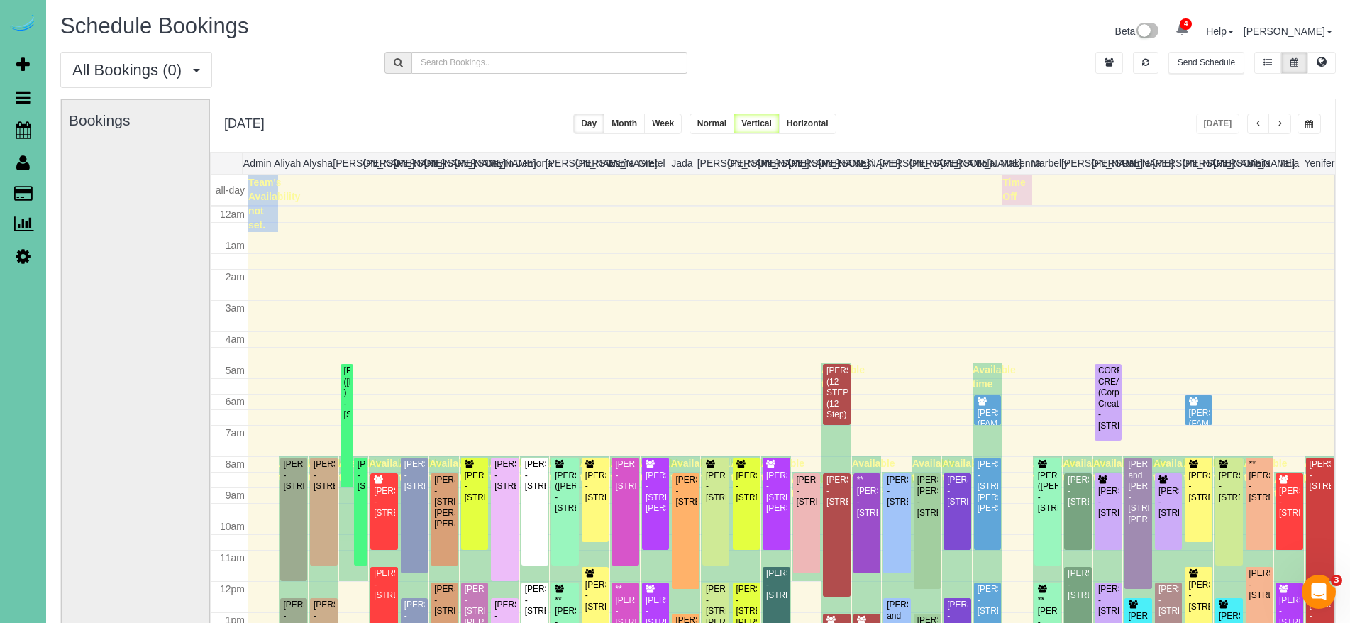
scroll to position [188, 0]
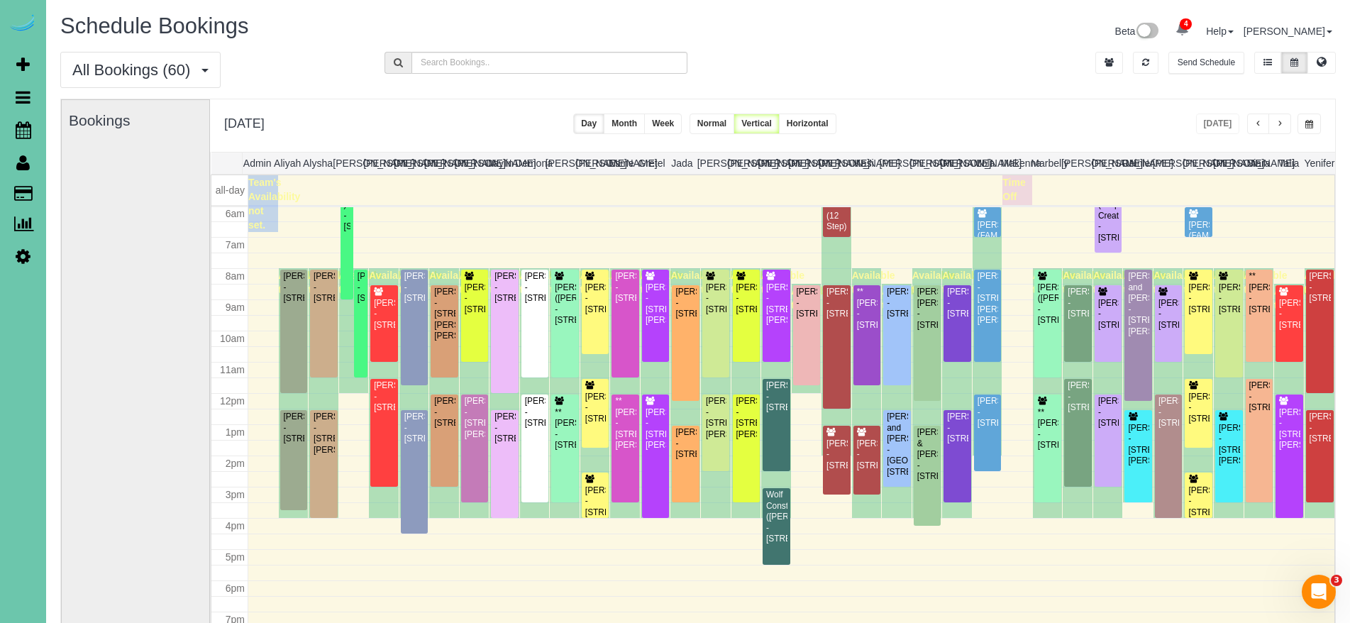
click at [1282, 123] on span "button" at bounding box center [1279, 124] width 7 height 9
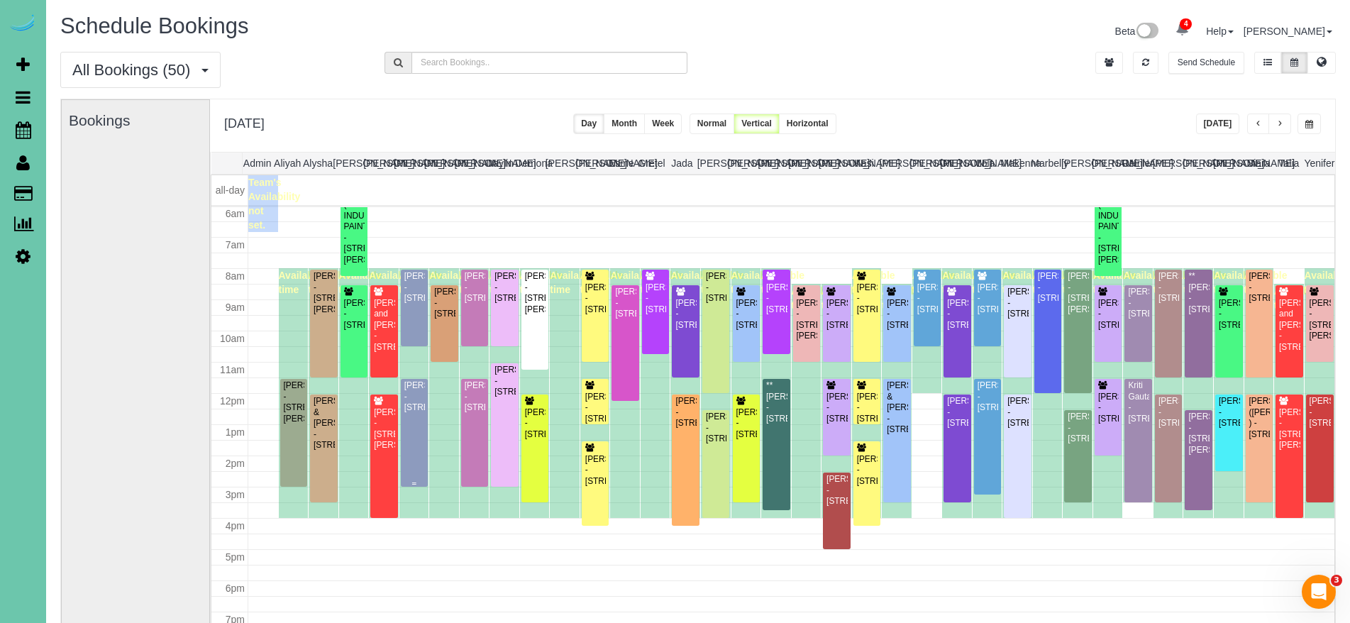
click at [411, 413] on div "Connie James - 10412 Pacific St #107b, Omaha, NE 68114" at bounding box center [415, 396] width 22 height 33
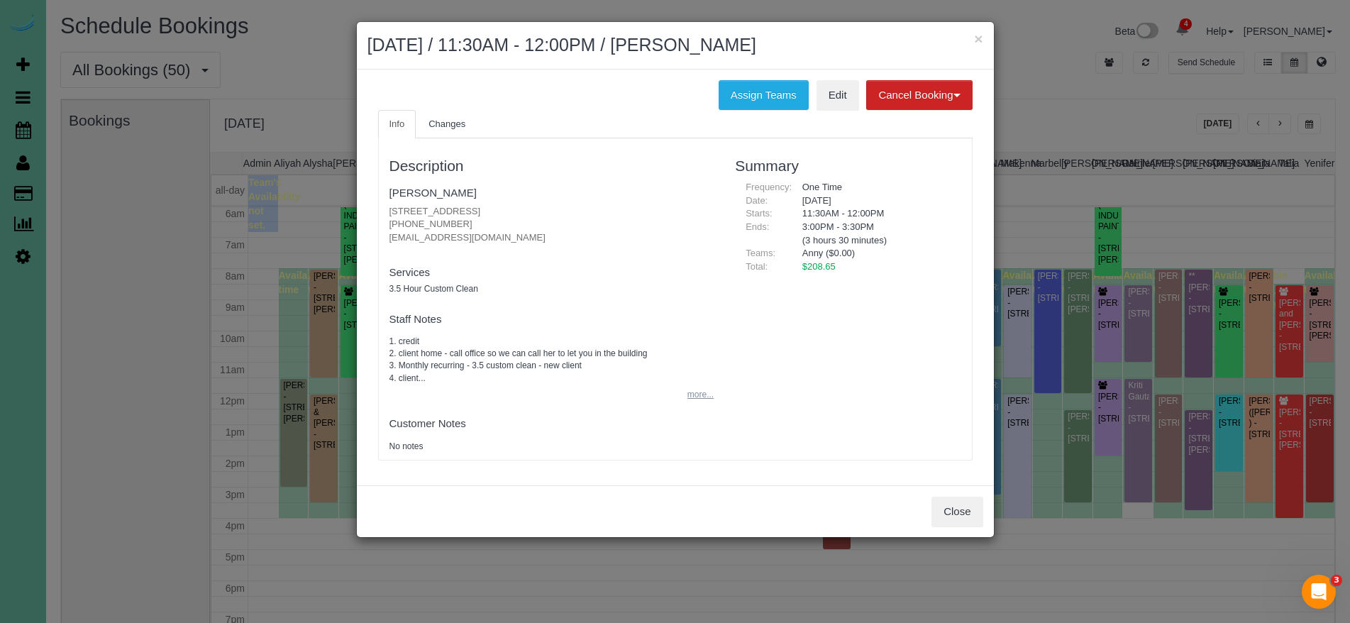
click at [695, 387] on button "more..." at bounding box center [696, 395] width 35 height 21
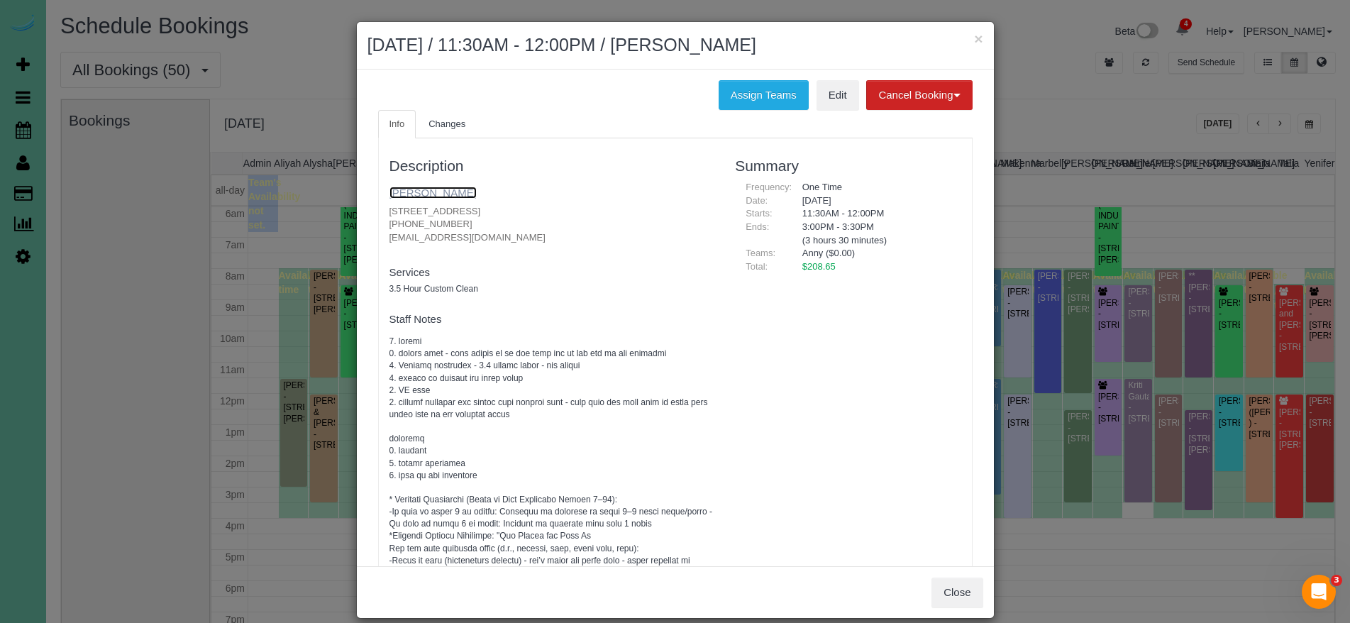
click at [436, 198] on link "[PERSON_NAME]" at bounding box center [433, 193] width 87 height 12
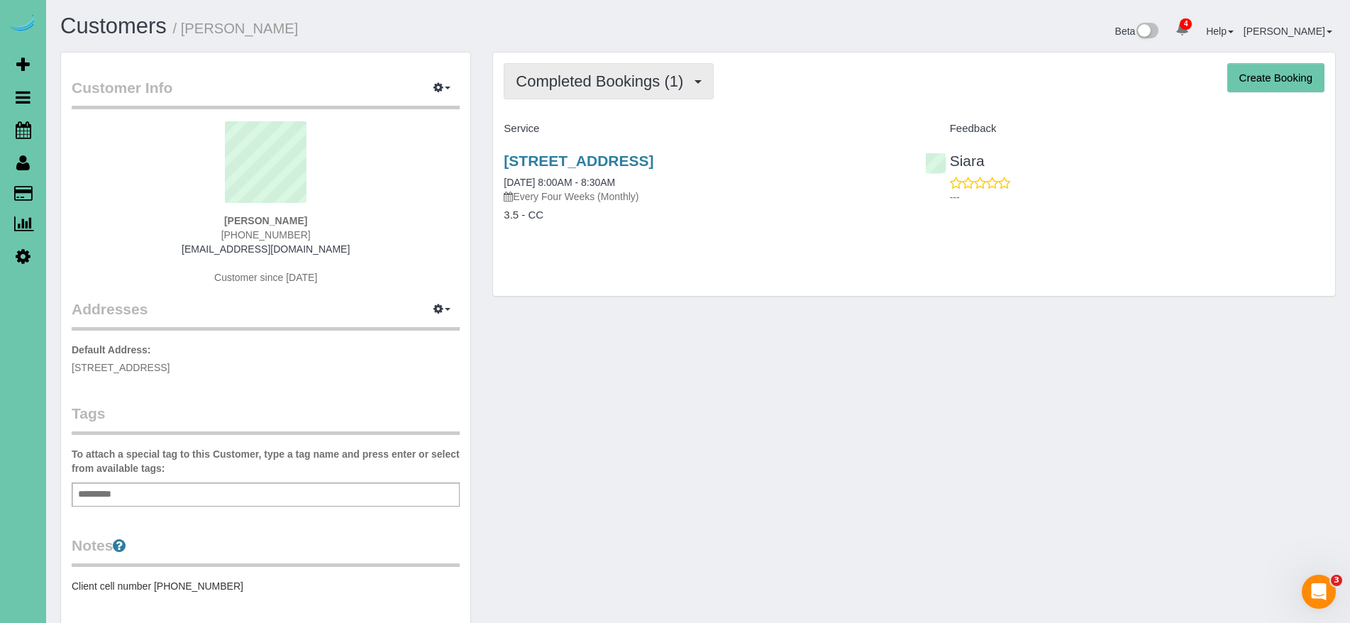
click at [626, 80] on span "Completed Bookings (1)" at bounding box center [603, 81] width 175 height 18
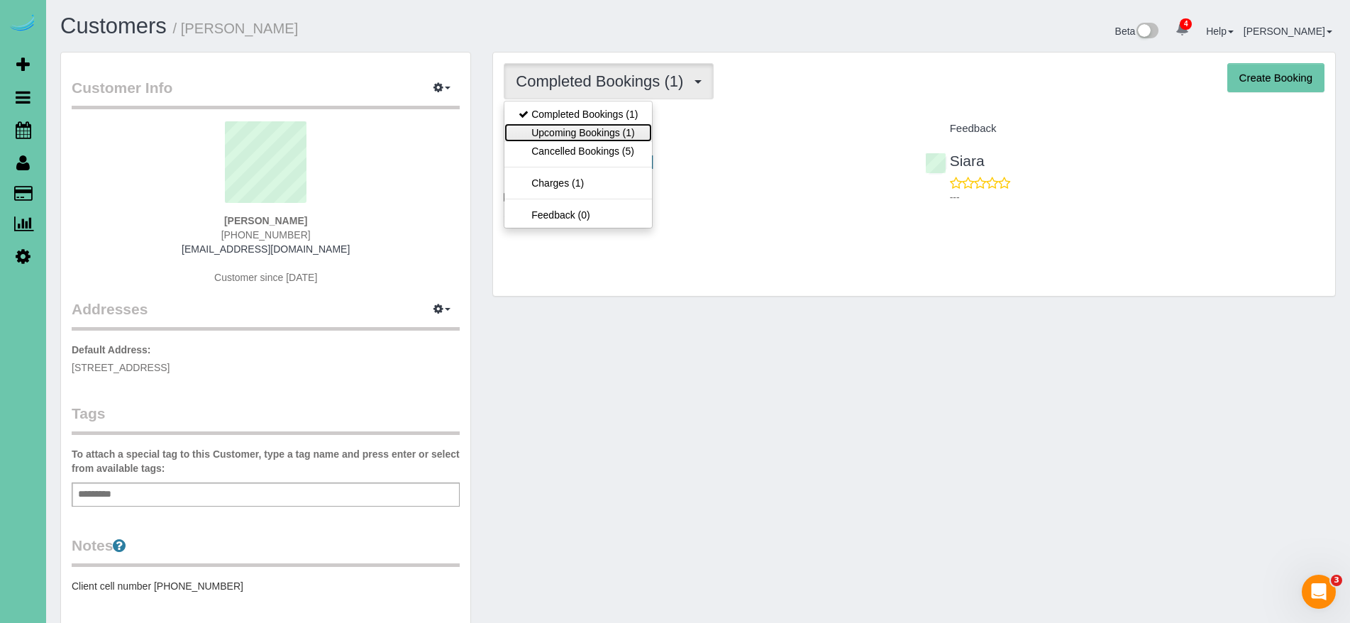
click at [622, 138] on link "Upcoming Bookings (1)" at bounding box center [578, 132] width 148 height 18
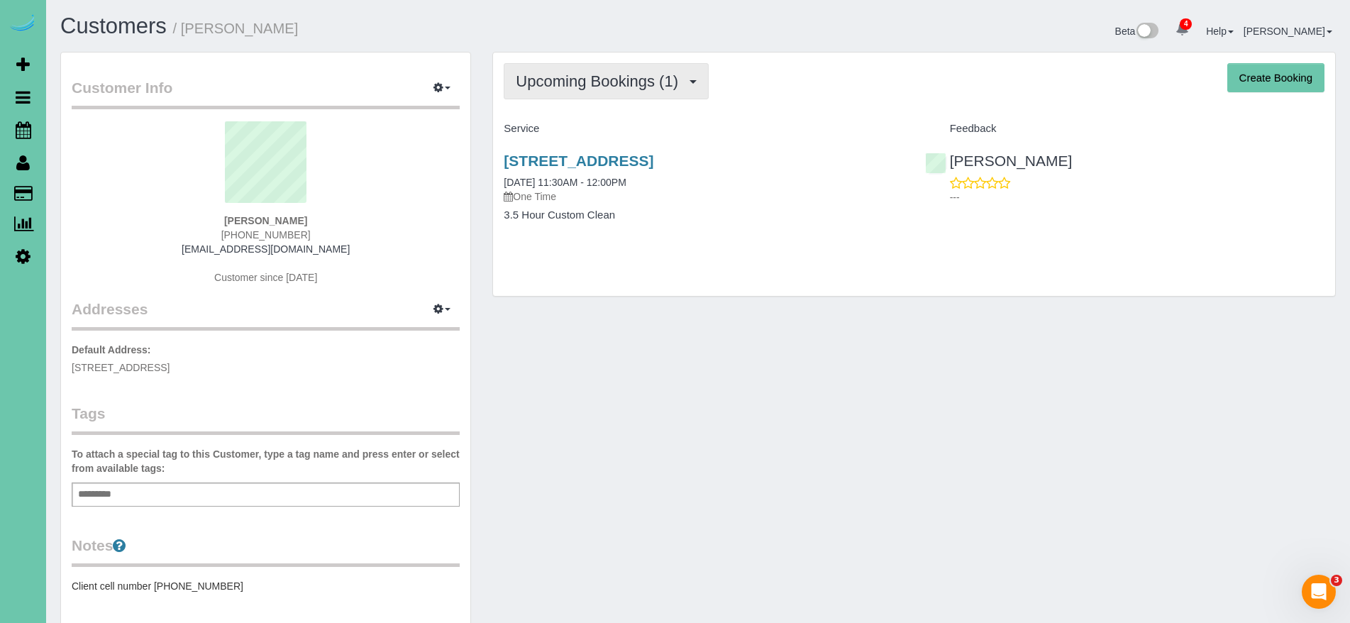
click at [629, 85] on span "Upcoming Bookings (1)" at bounding box center [601, 81] width 170 height 18
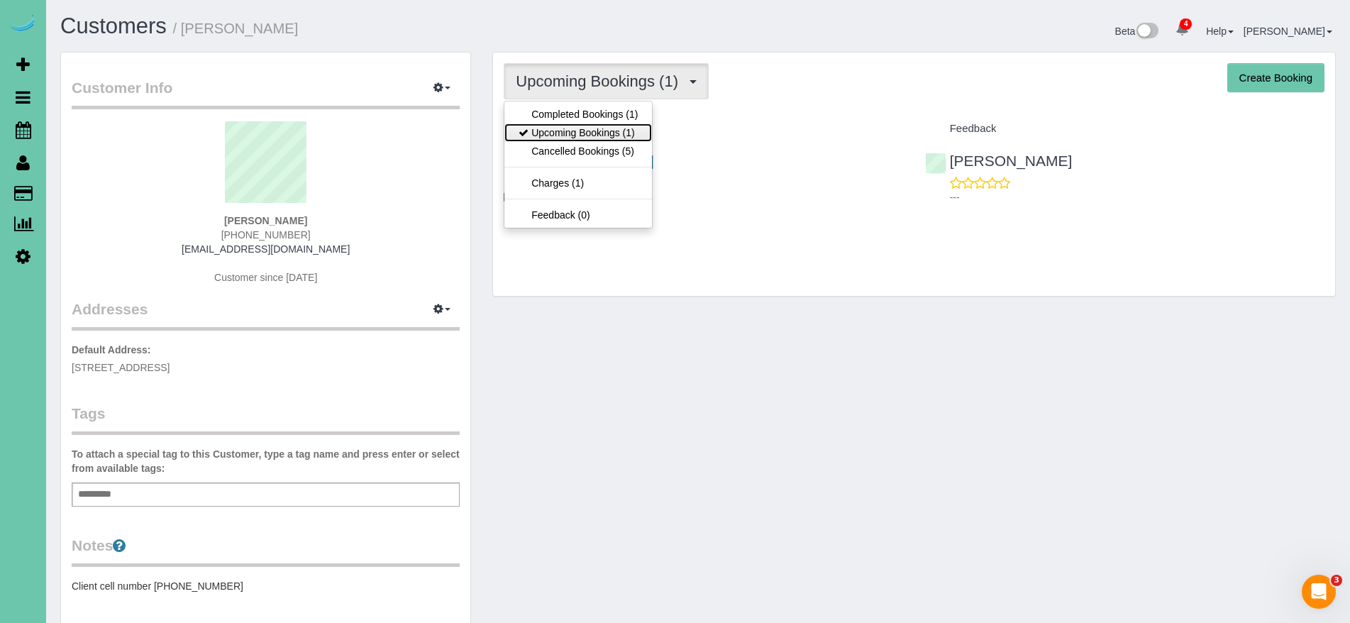
click at [605, 123] on link "Upcoming Bookings (1)" at bounding box center [578, 132] width 148 height 18
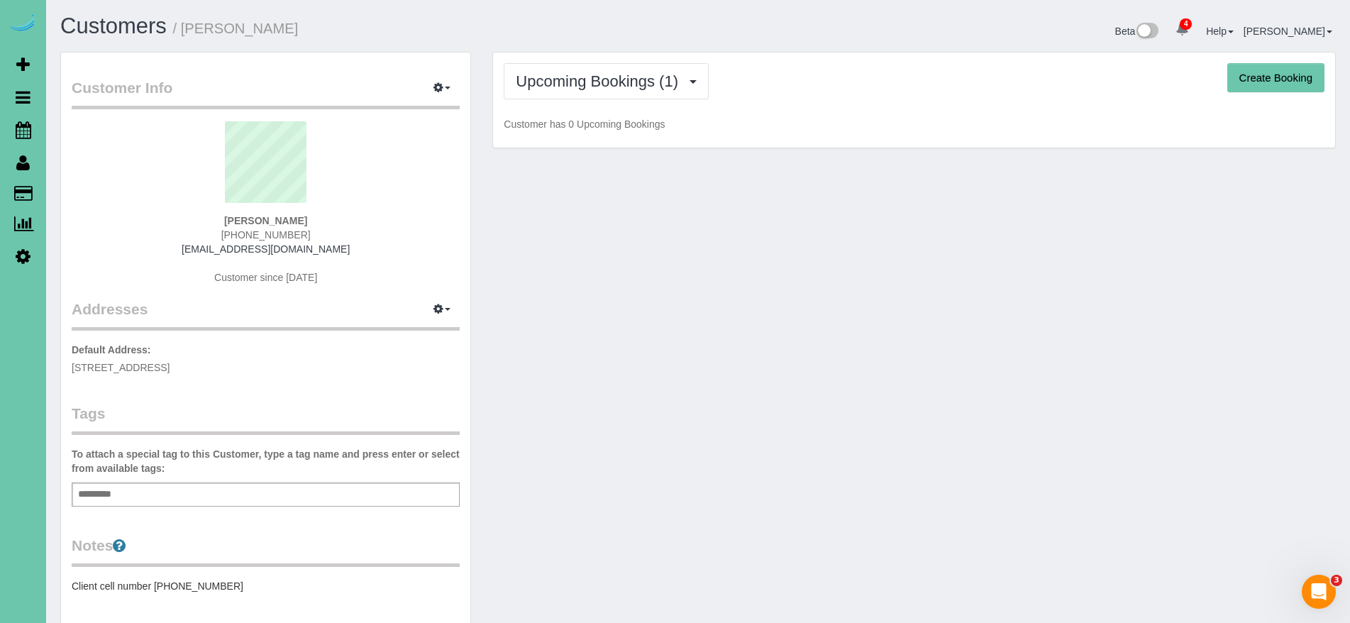
scroll to position [1, 0]
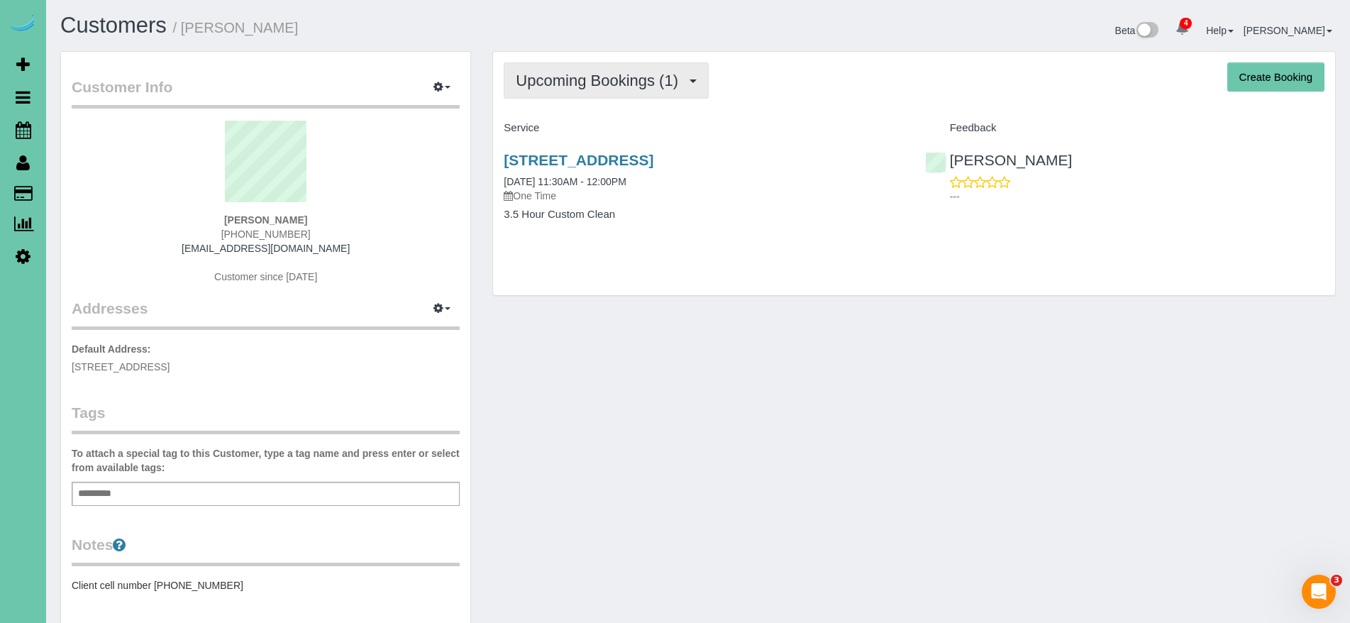
click at [627, 72] on span "Upcoming Bookings (1)" at bounding box center [601, 81] width 170 height 18
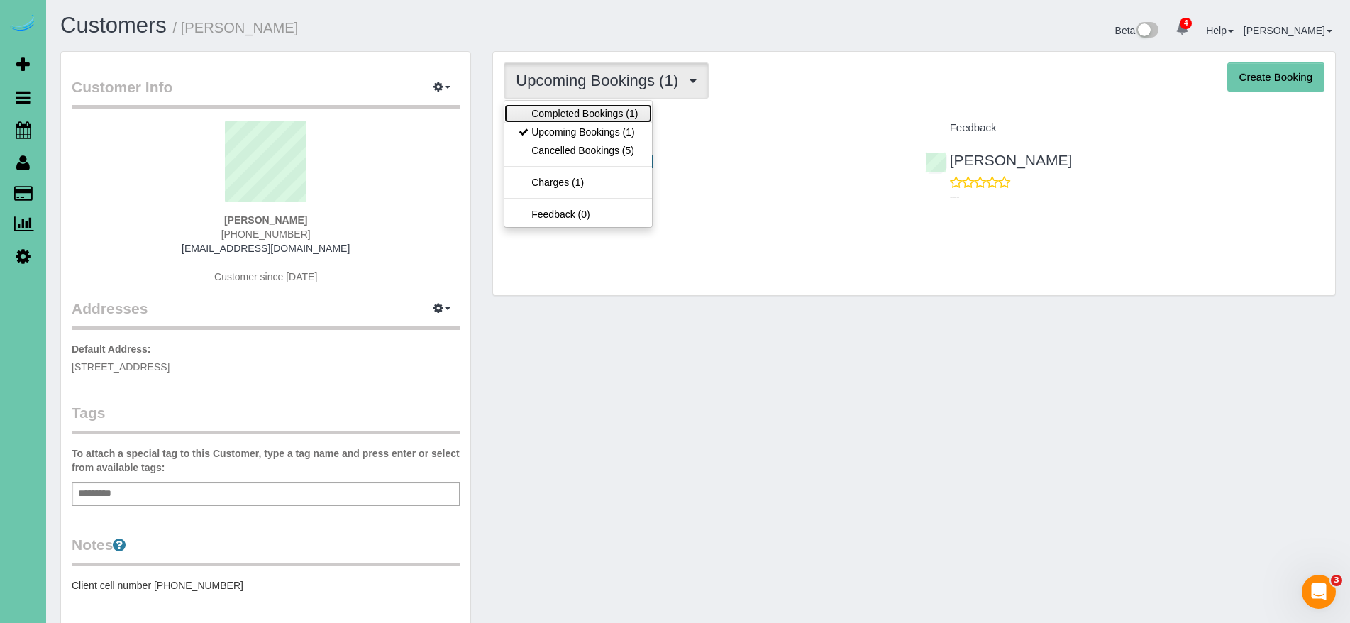
click at [607, 106] on link "Completed Bookings (1)" at bounding box center [578, 113] width 148 height 18
